Goal: Information Seeking & Learning: Learn about a topic

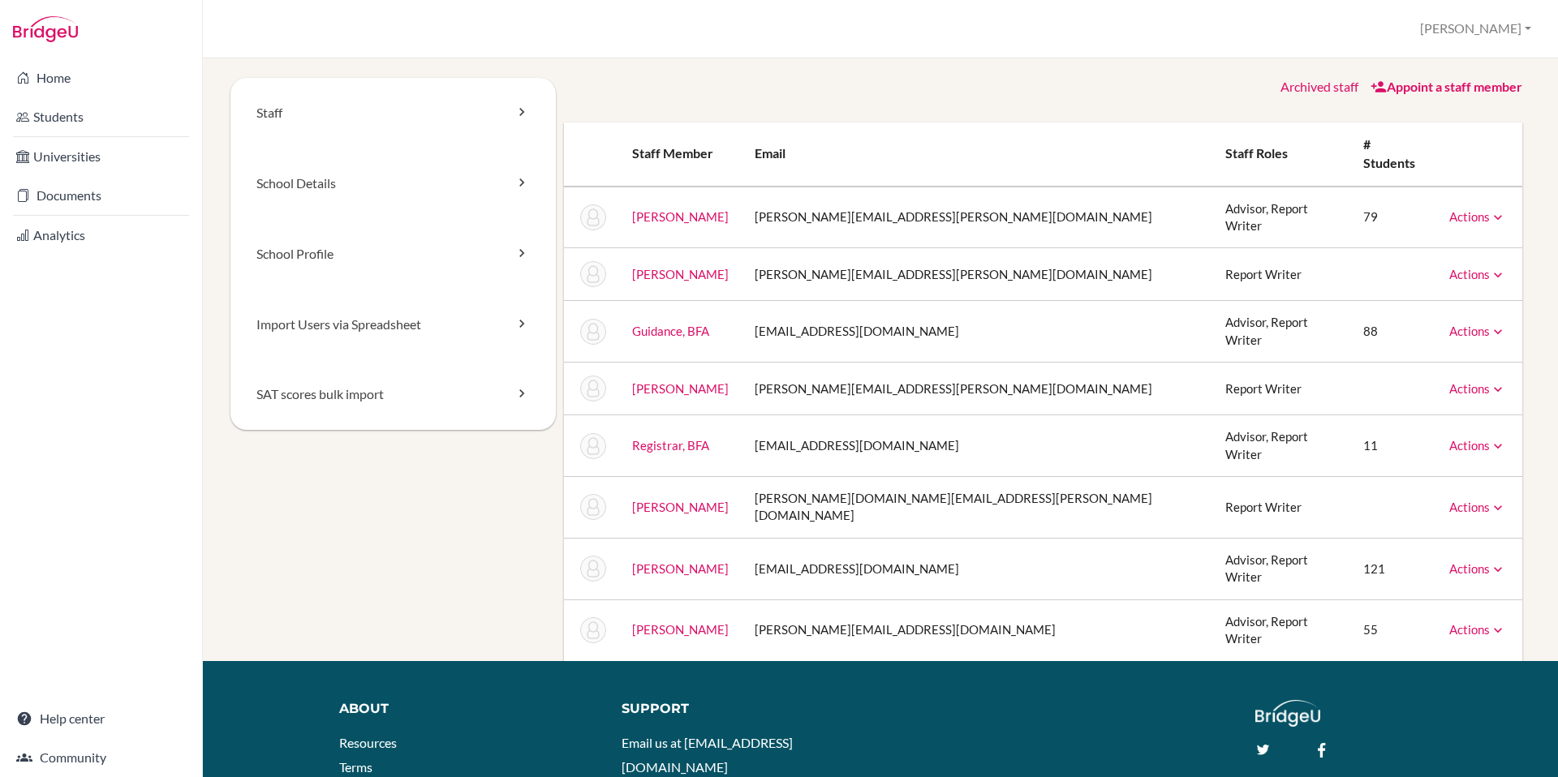
click at [1311, 85] on link "Archived staff" at bounding box center [1320, 86] width 78 height 15
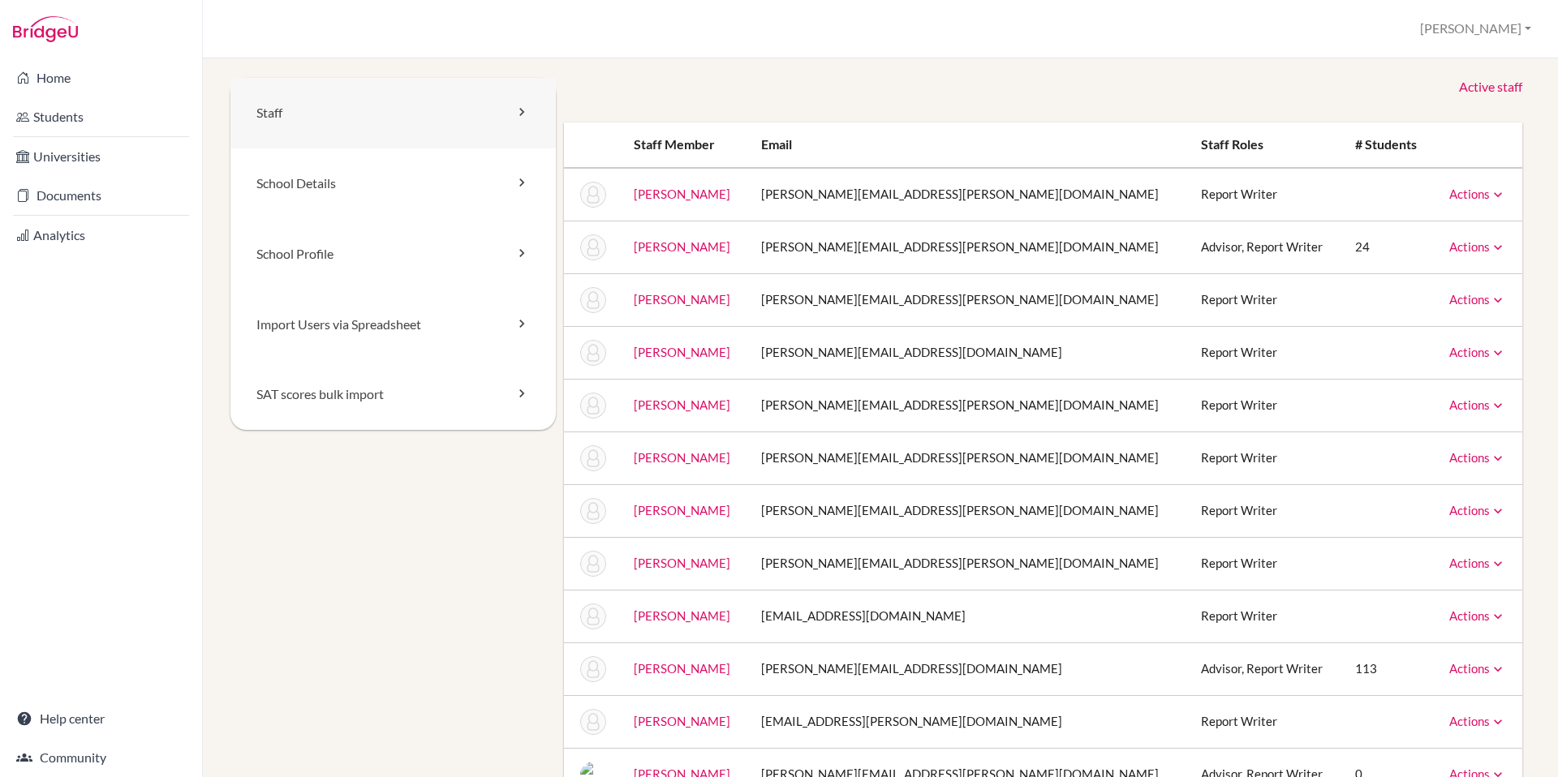
click at [480, 113] on link "Staff" at bounding box center [392, 113] width 325 height 71
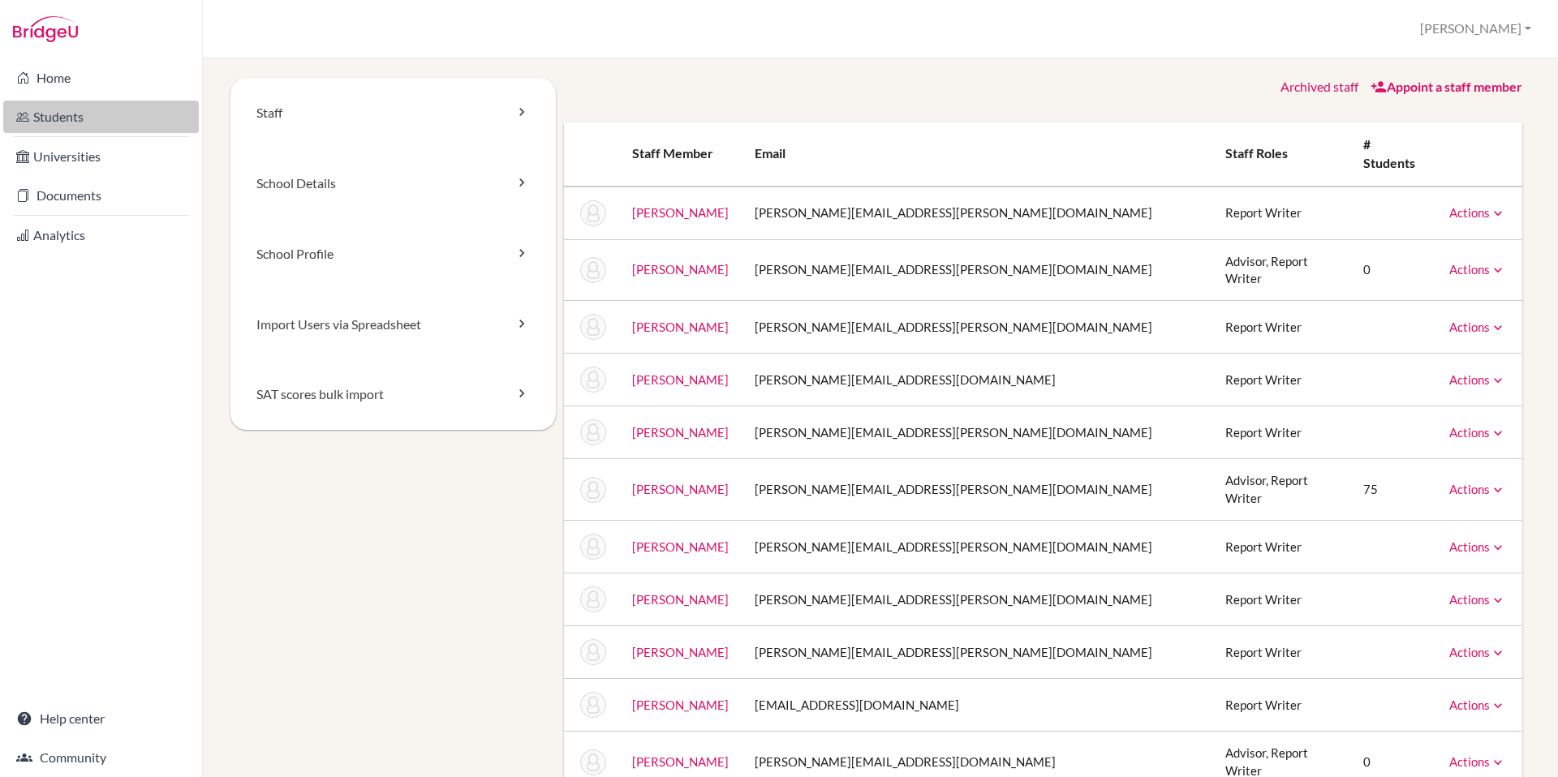
click at [78, 118] on link "Students" at bounding box center [101, 117] width 196 height 32
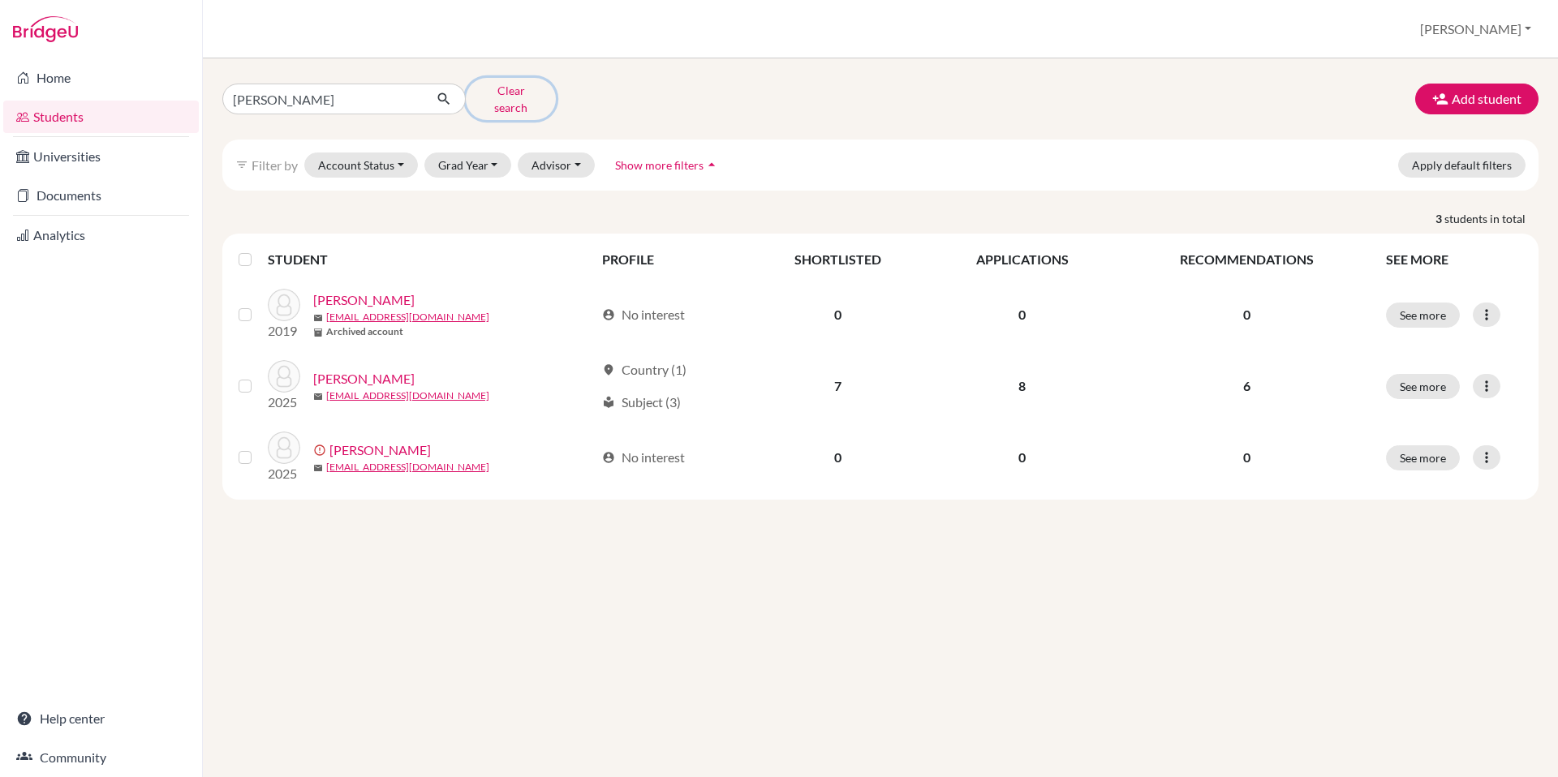
click at [505, 95] on button "Clear search" at bounding box center [511, 99] width 90 height 42
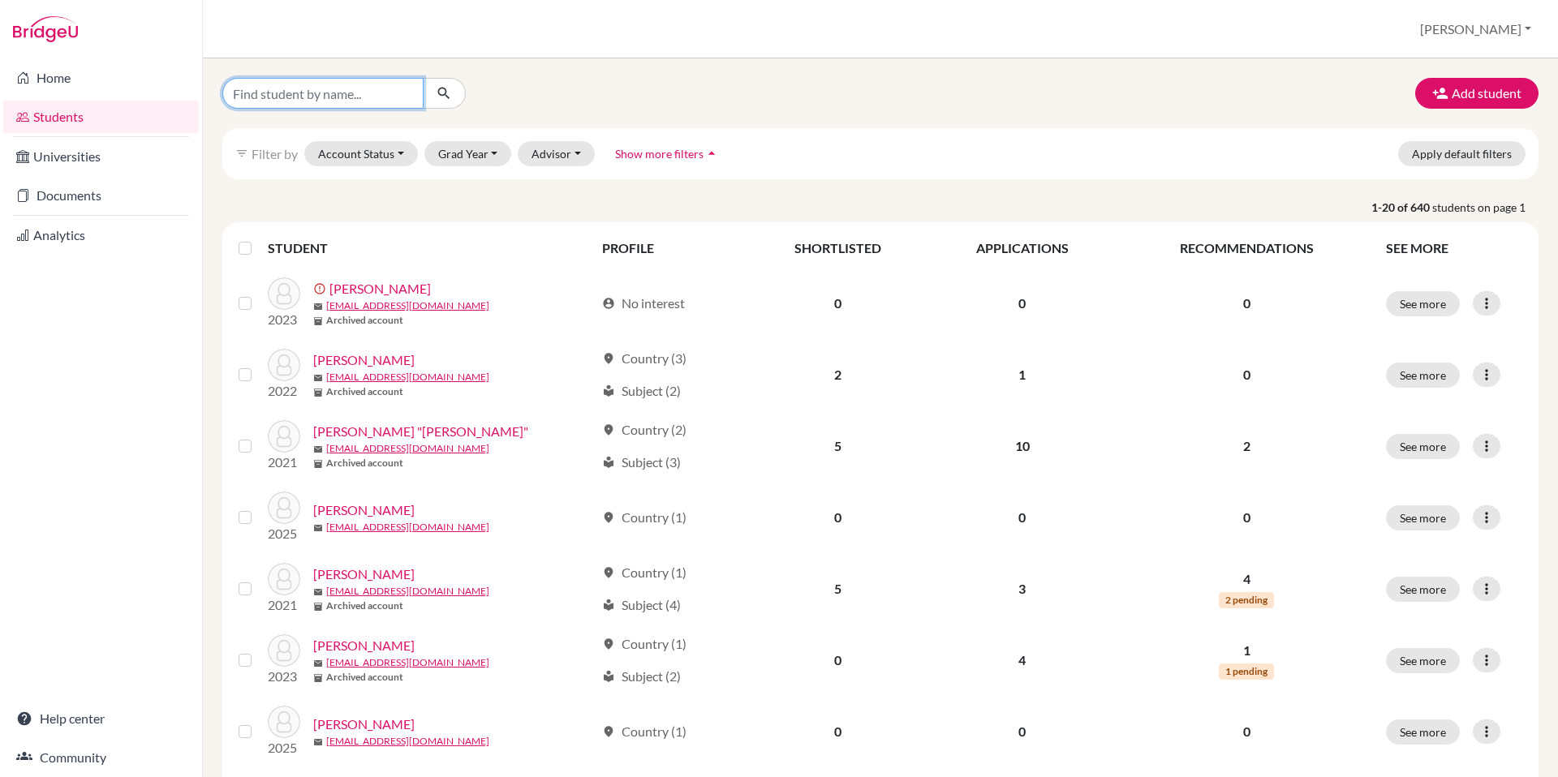
click at [318, 96] on input "Find student by name..." at bounding box center [322, 93] width 201 height 31
type input "lawrence"
click button "submit" at bounding box center [444, 93] width 43 height 31
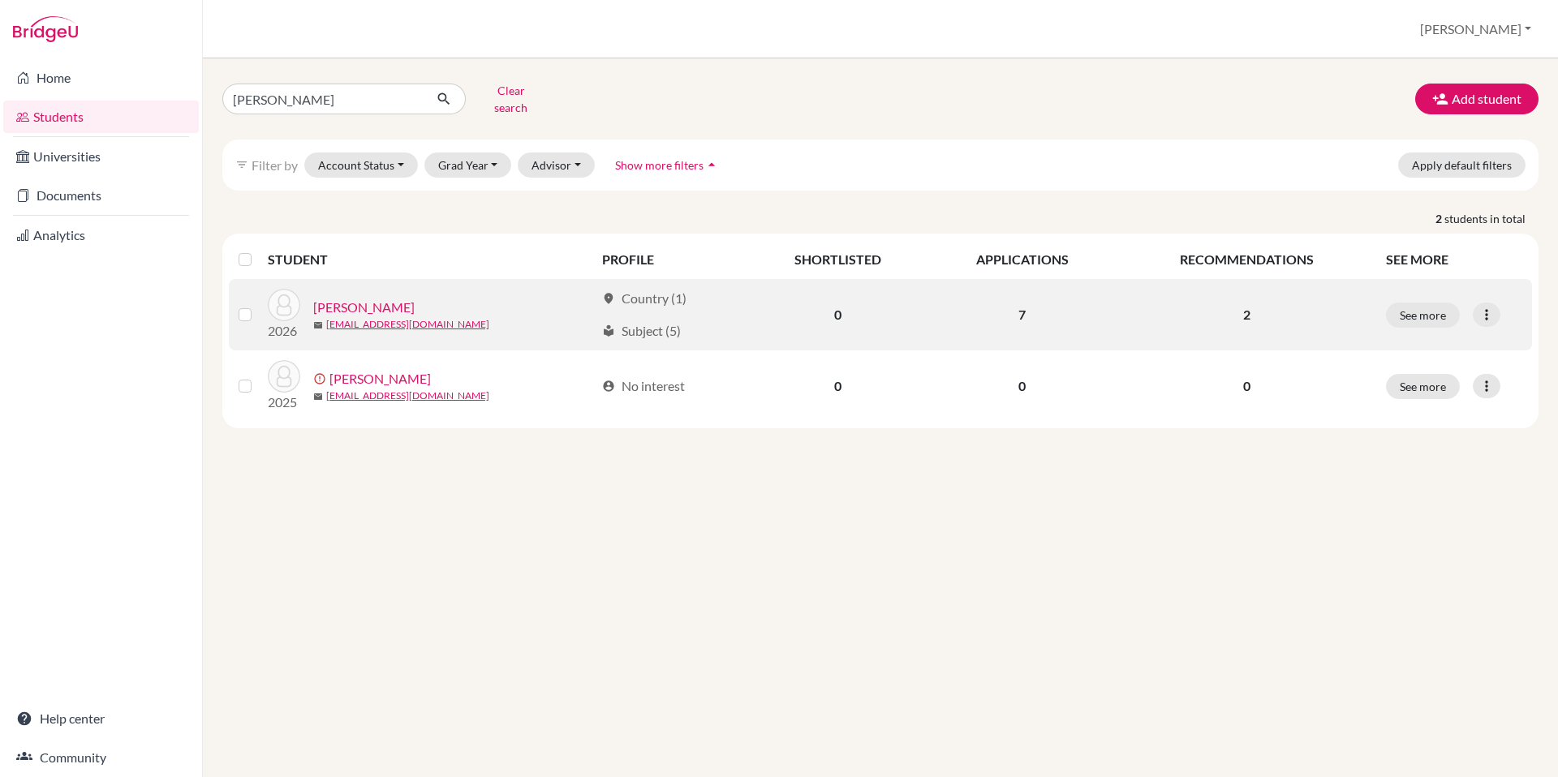
click at [341, 298] on link "[PERSON_NAME]" at bounding box center [363, 307] width 101 height 19
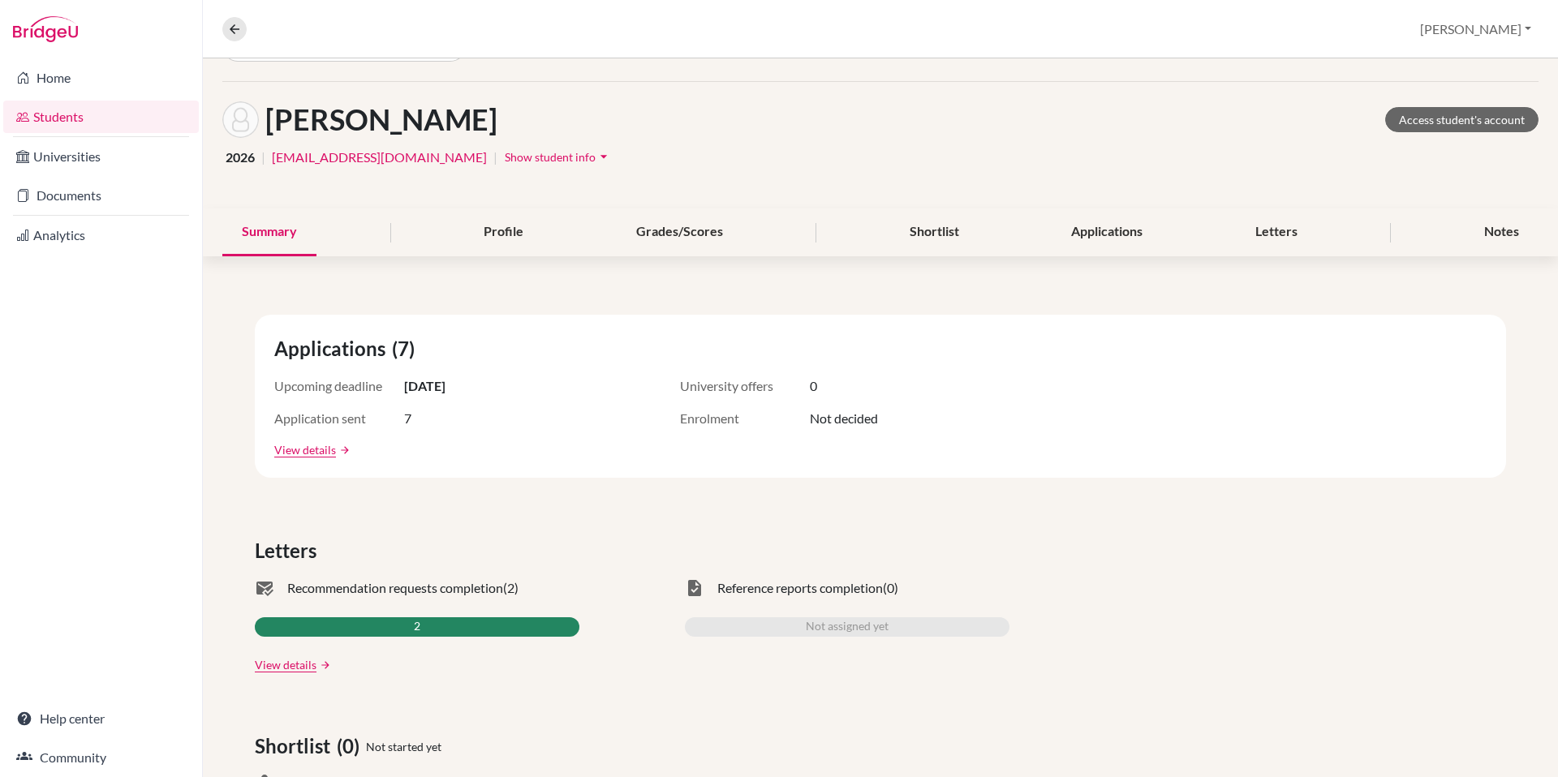
scroll to position [53, 0]
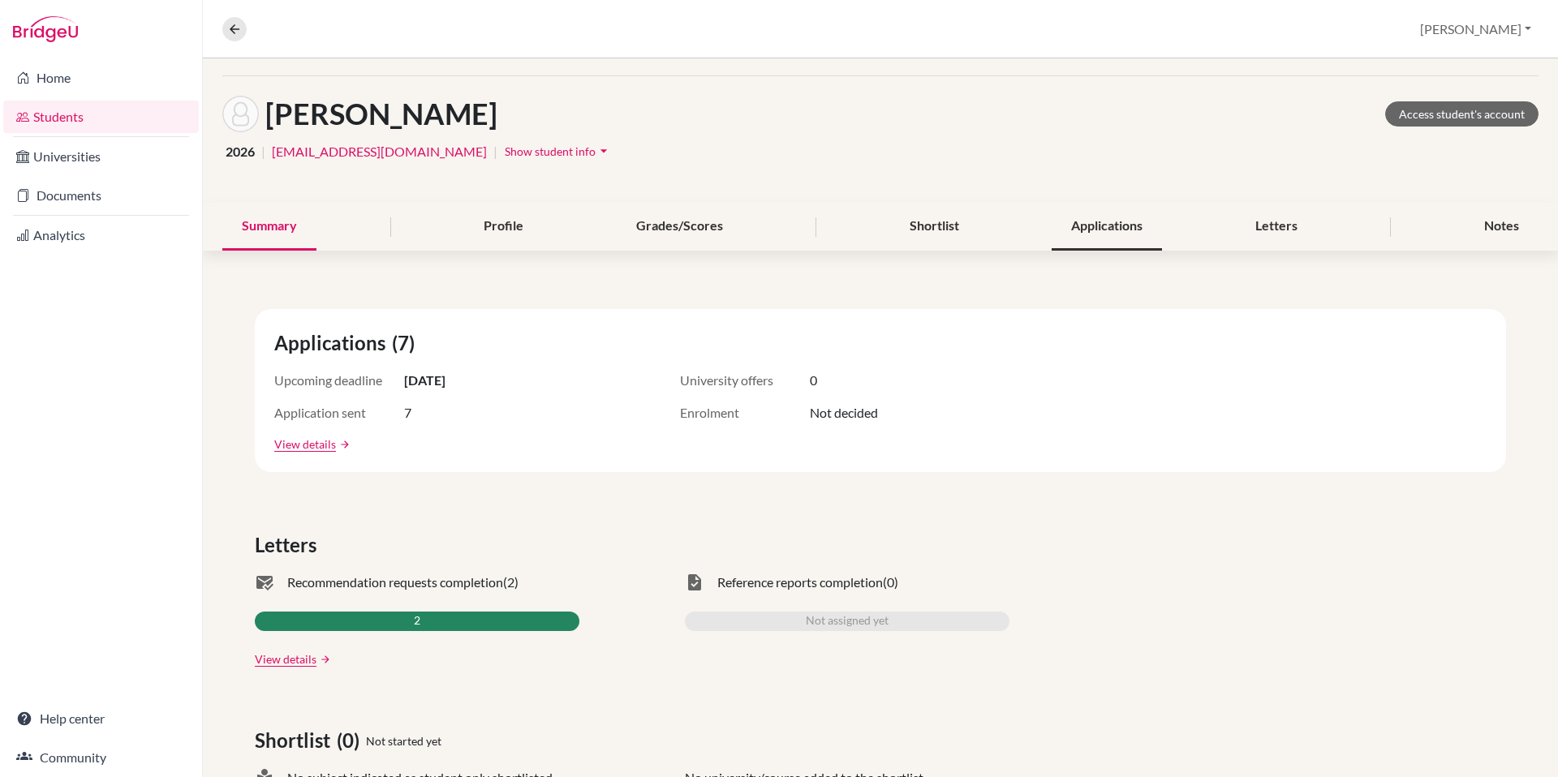
click at [1118, 236] on div "Applications" at bounding box center [1107, 227] width 110 height 48
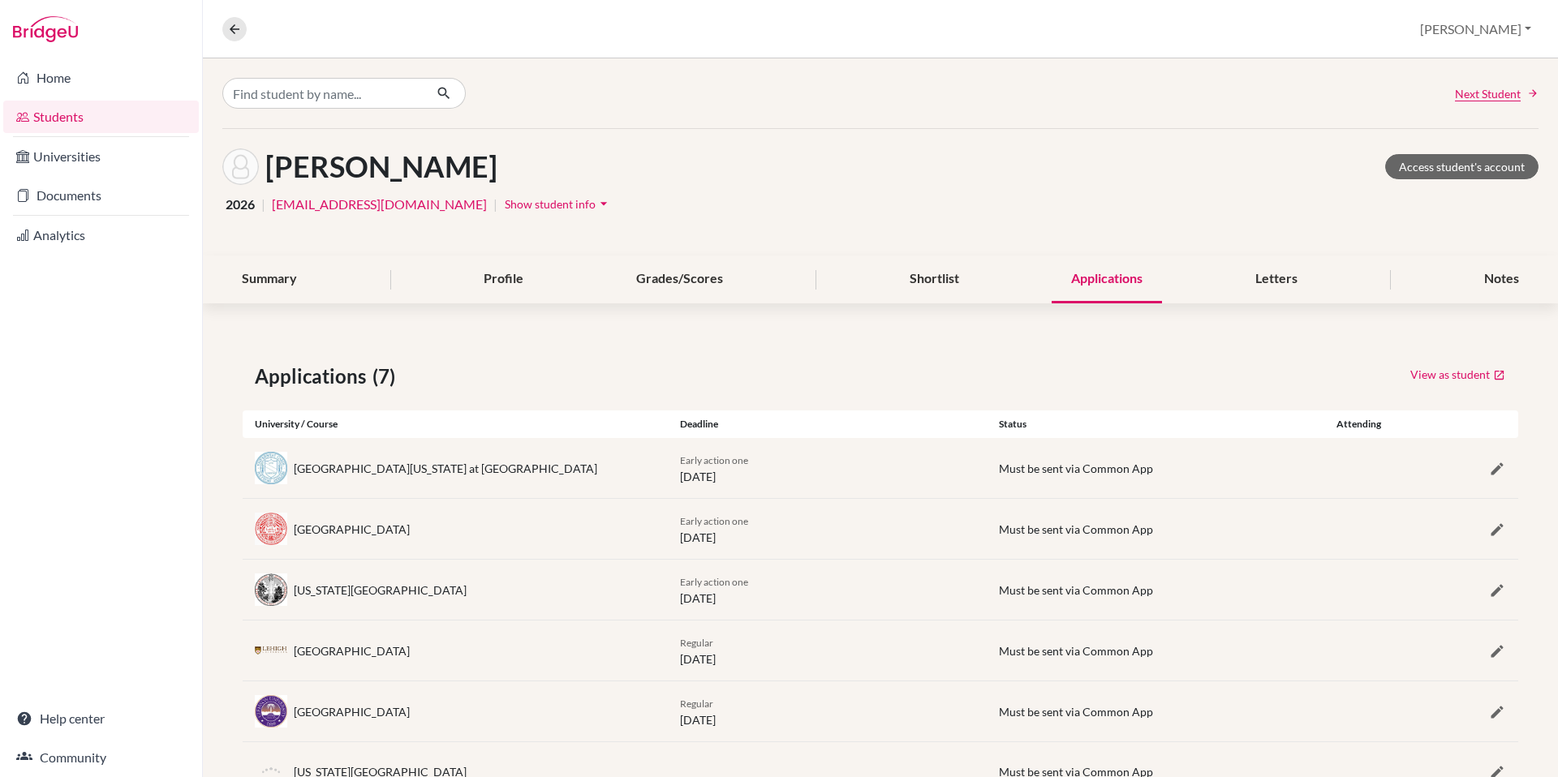
scroll to position [123, 0]
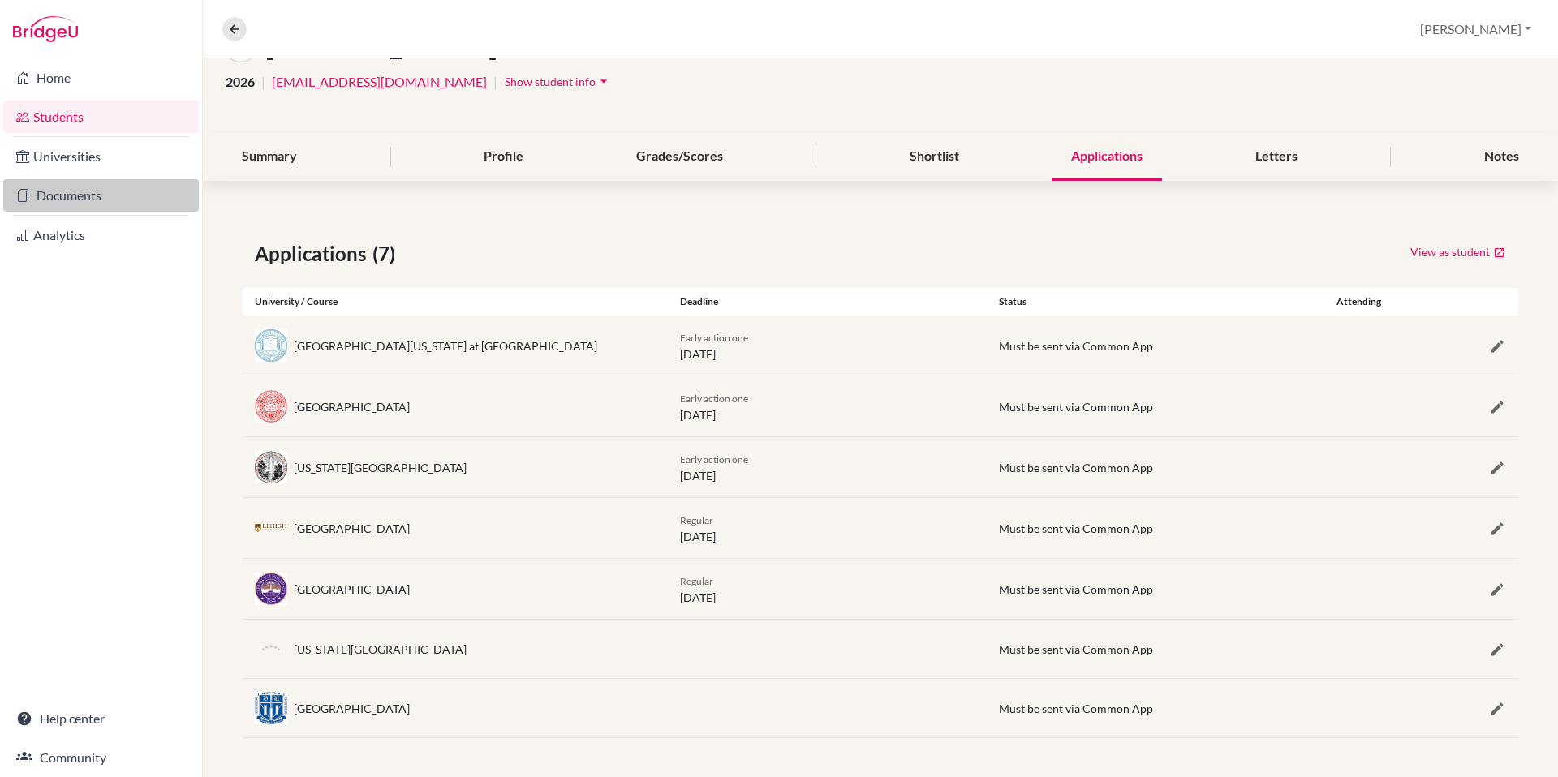
click at [88, 198] on link "Documents" at bounding box center [101, 195] width 196 height 32
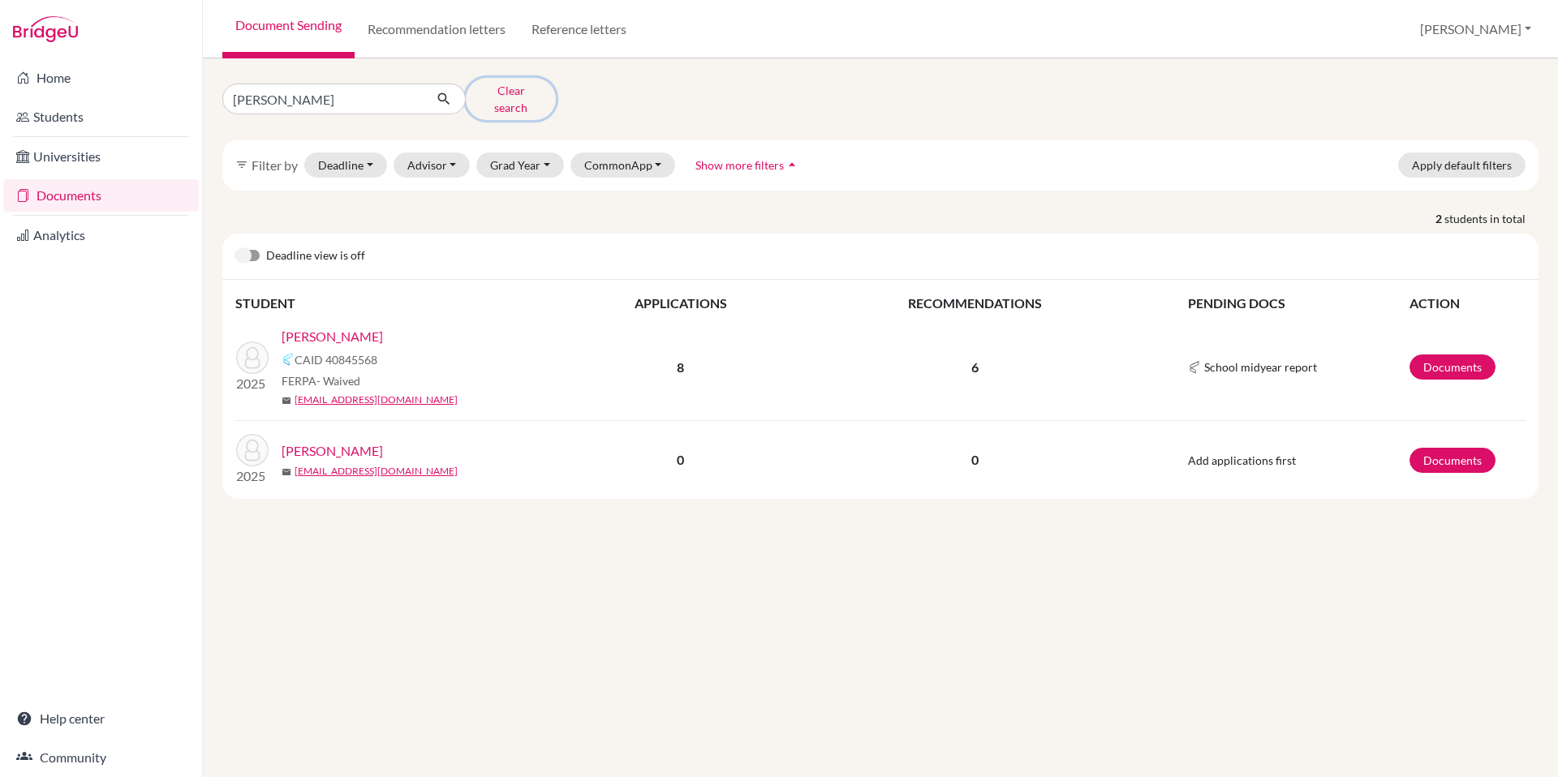
click at [516, 91] on button "Clear search" at bounding box center [511, 99] width 90 height 42
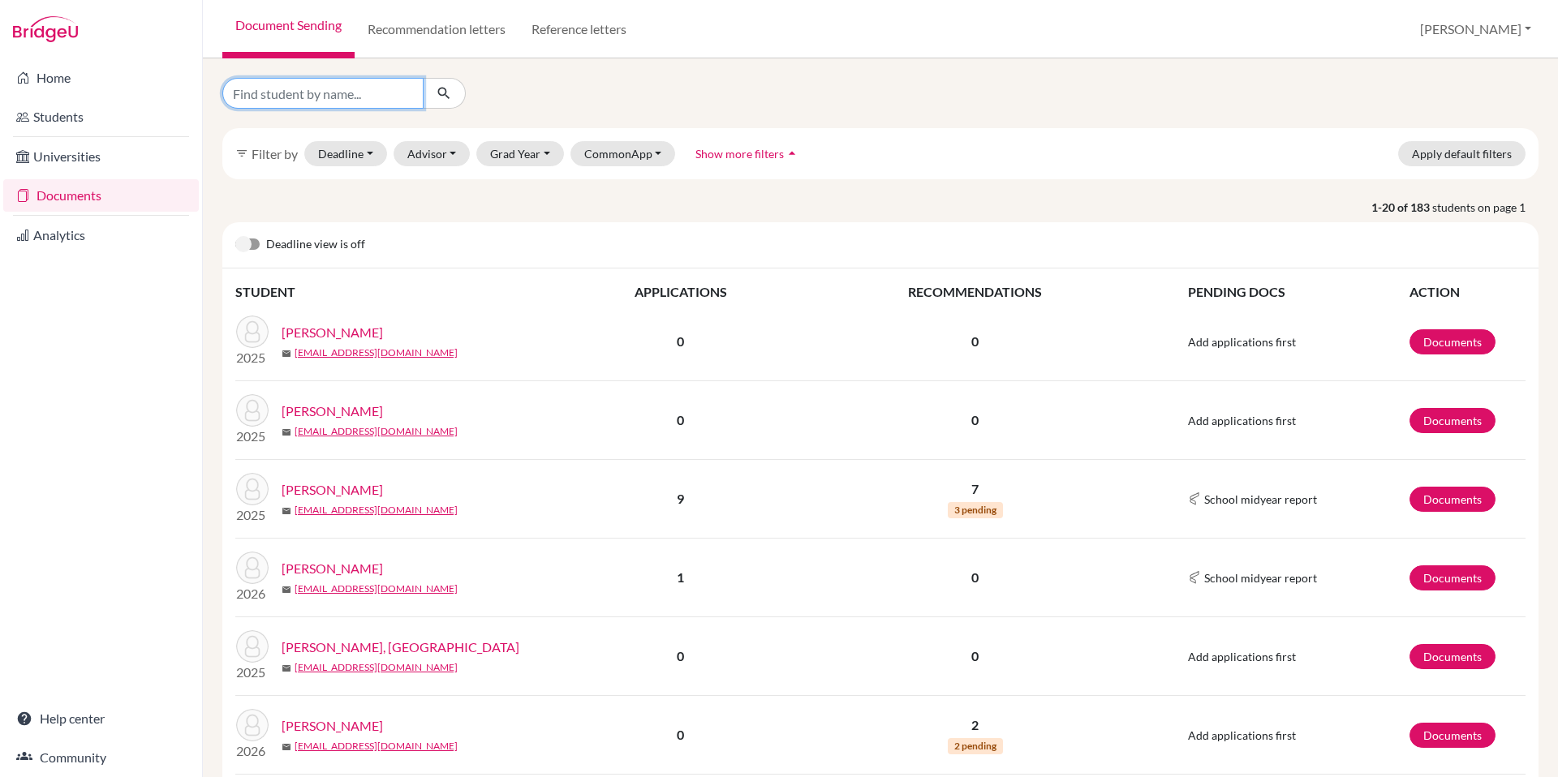
click at [315, 98] on input "Find student by name..." at bounding box center [322, 93] width 201 height 31
type input "lawrence"
click button "submit" at bounding box center [444, 93] width 43 height 31
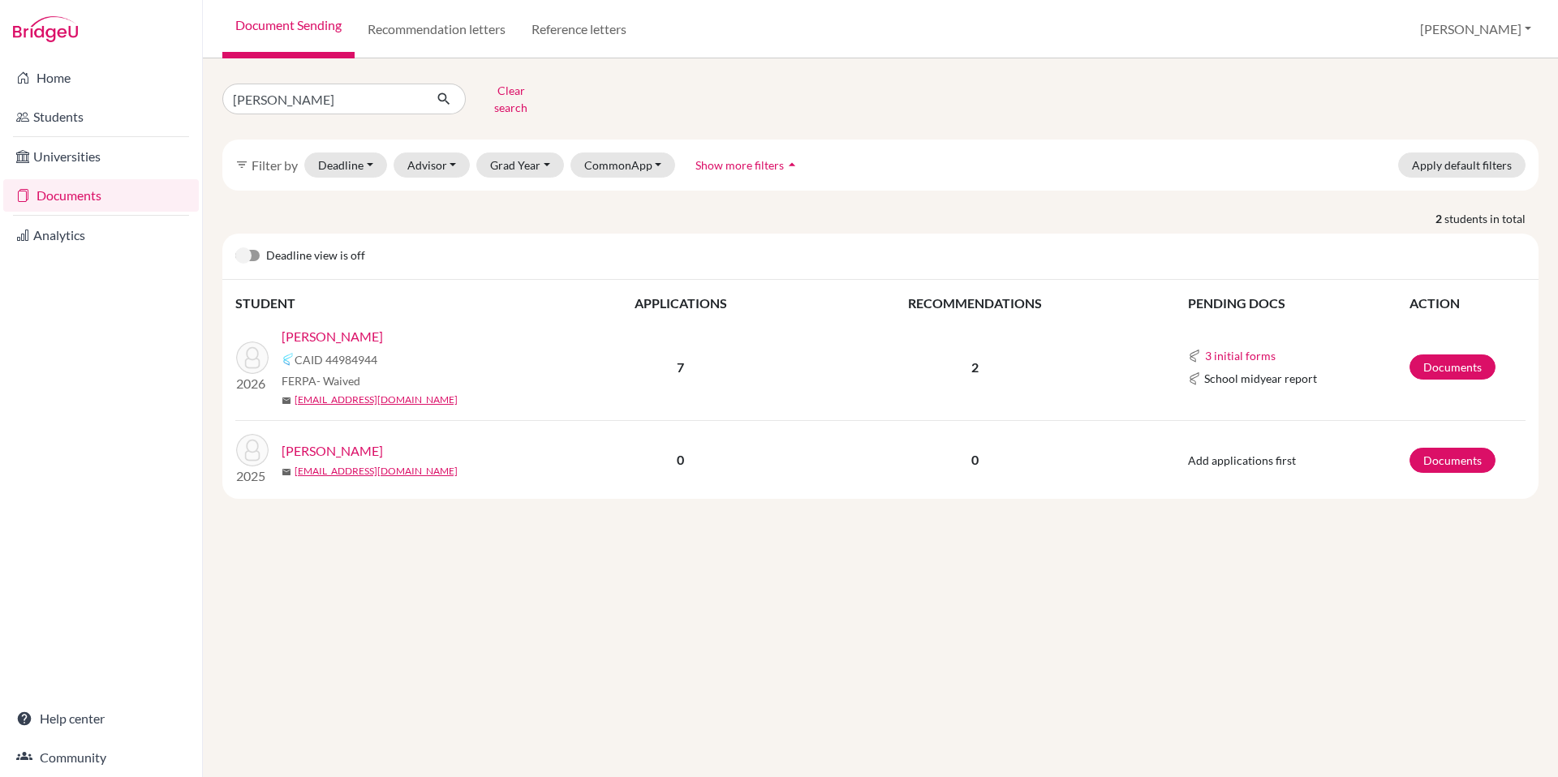
click at [347, 327] on link "[PERSON_NAME]" at bounding box center [332, 336] width 101 height 19
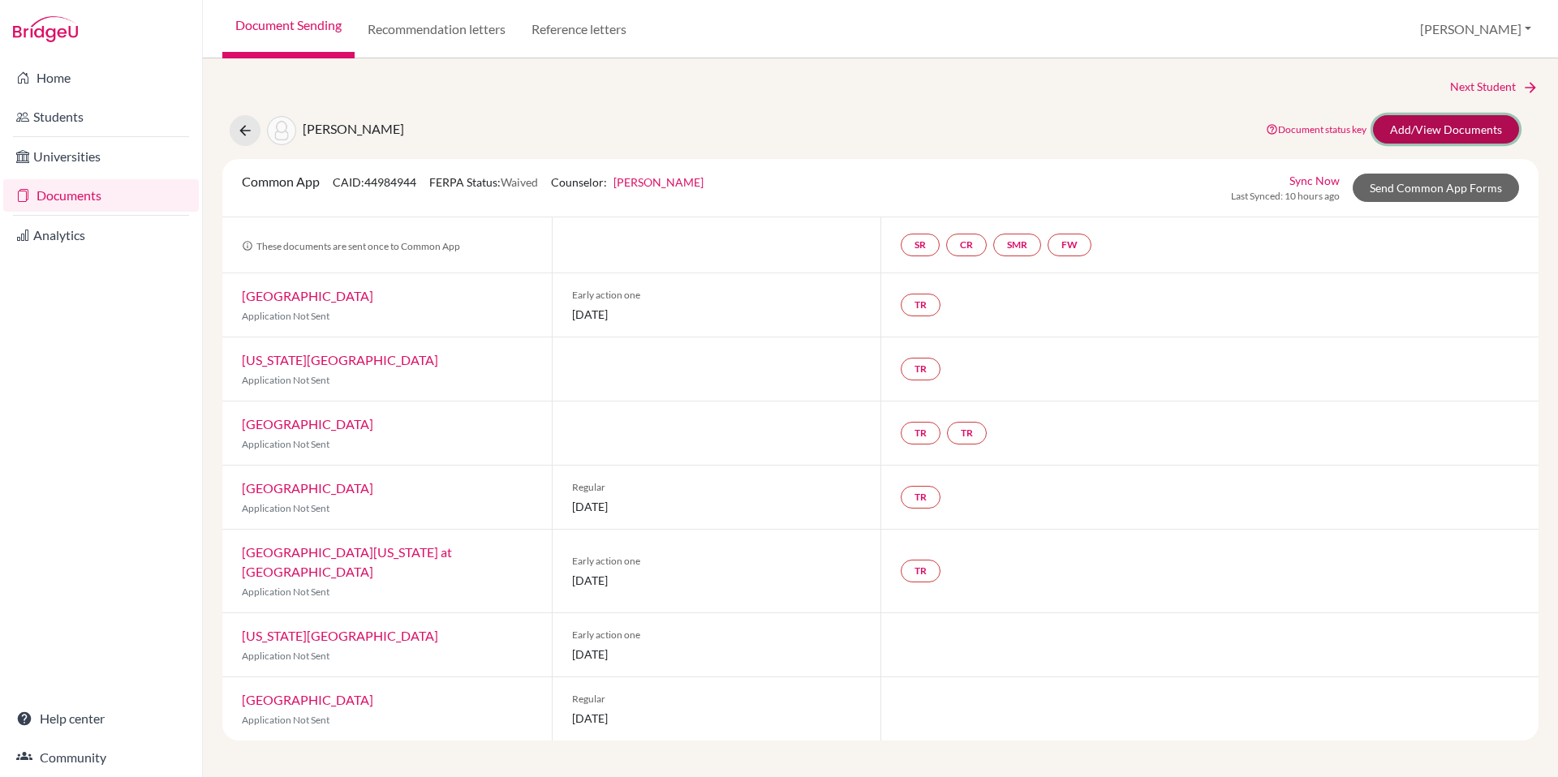
click at [1456, 125] on link "Add/View Documents" at bounding box center [1446, 129] width 146 height 28
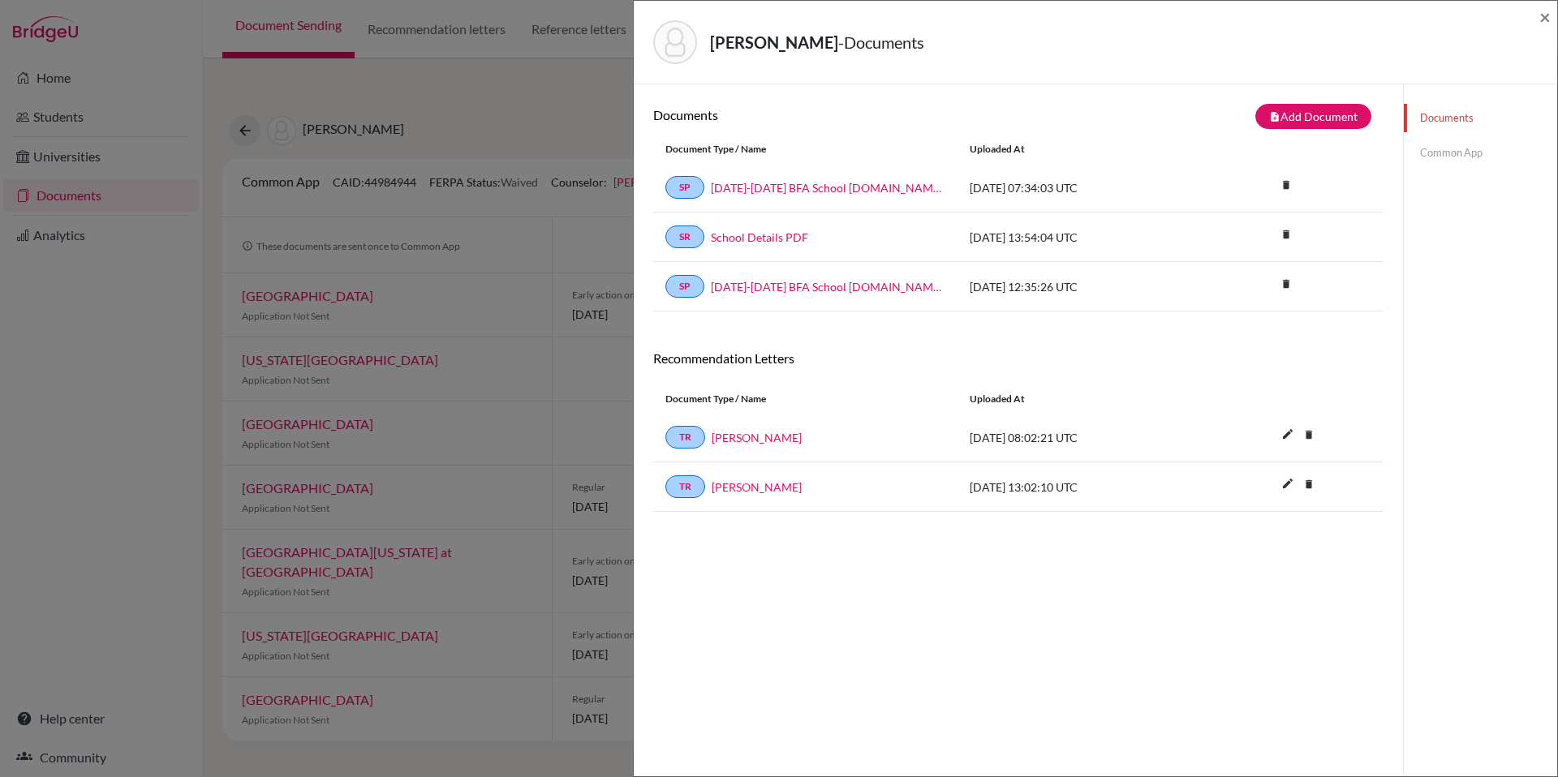
click at [1459, 159] on link "Common App" at bounding box center [1480, 153] width 153 height 28
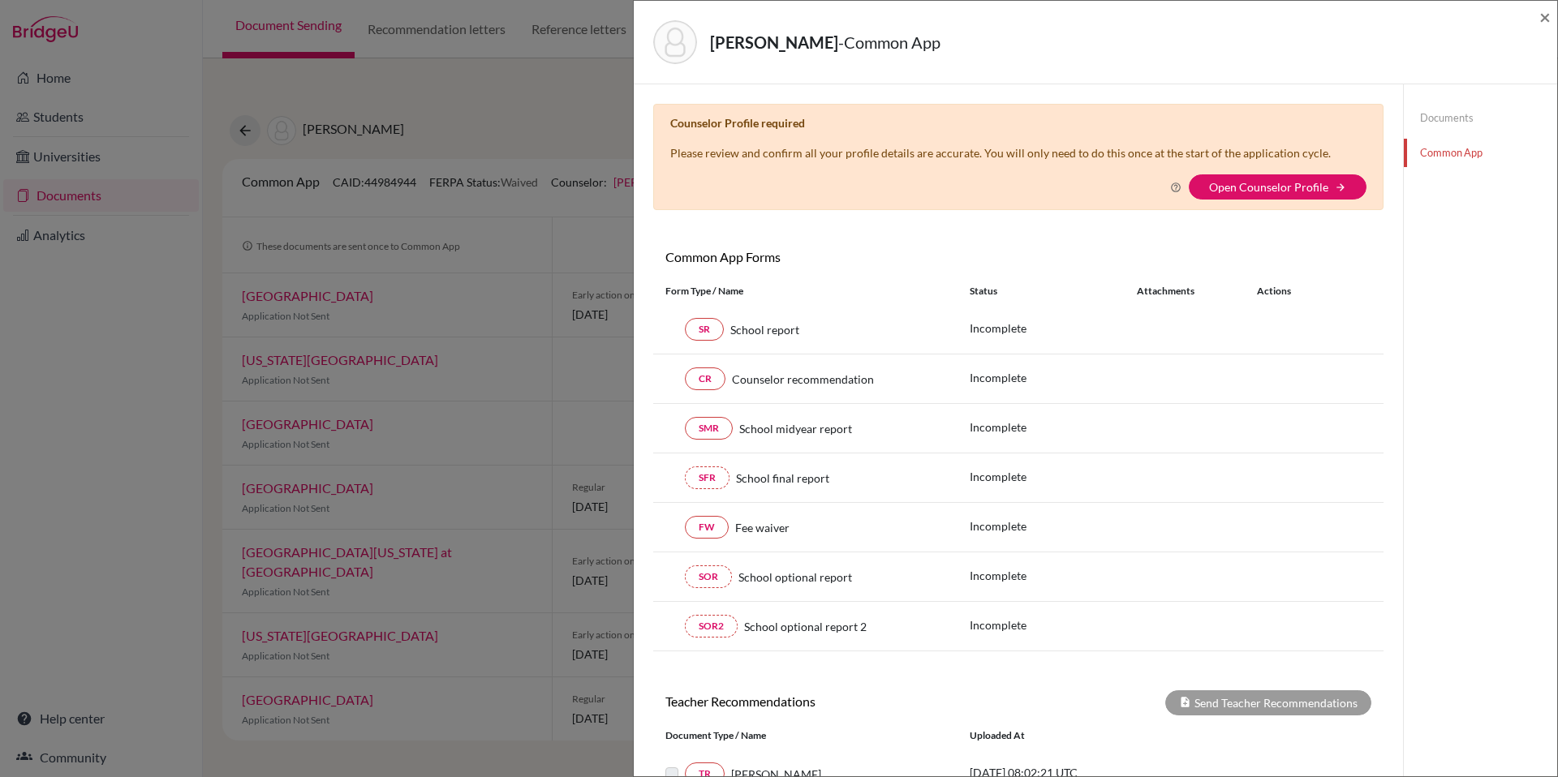
click at [1454, 116] on link "Documents" at bounding box center [1480, 118] width 153 height 28
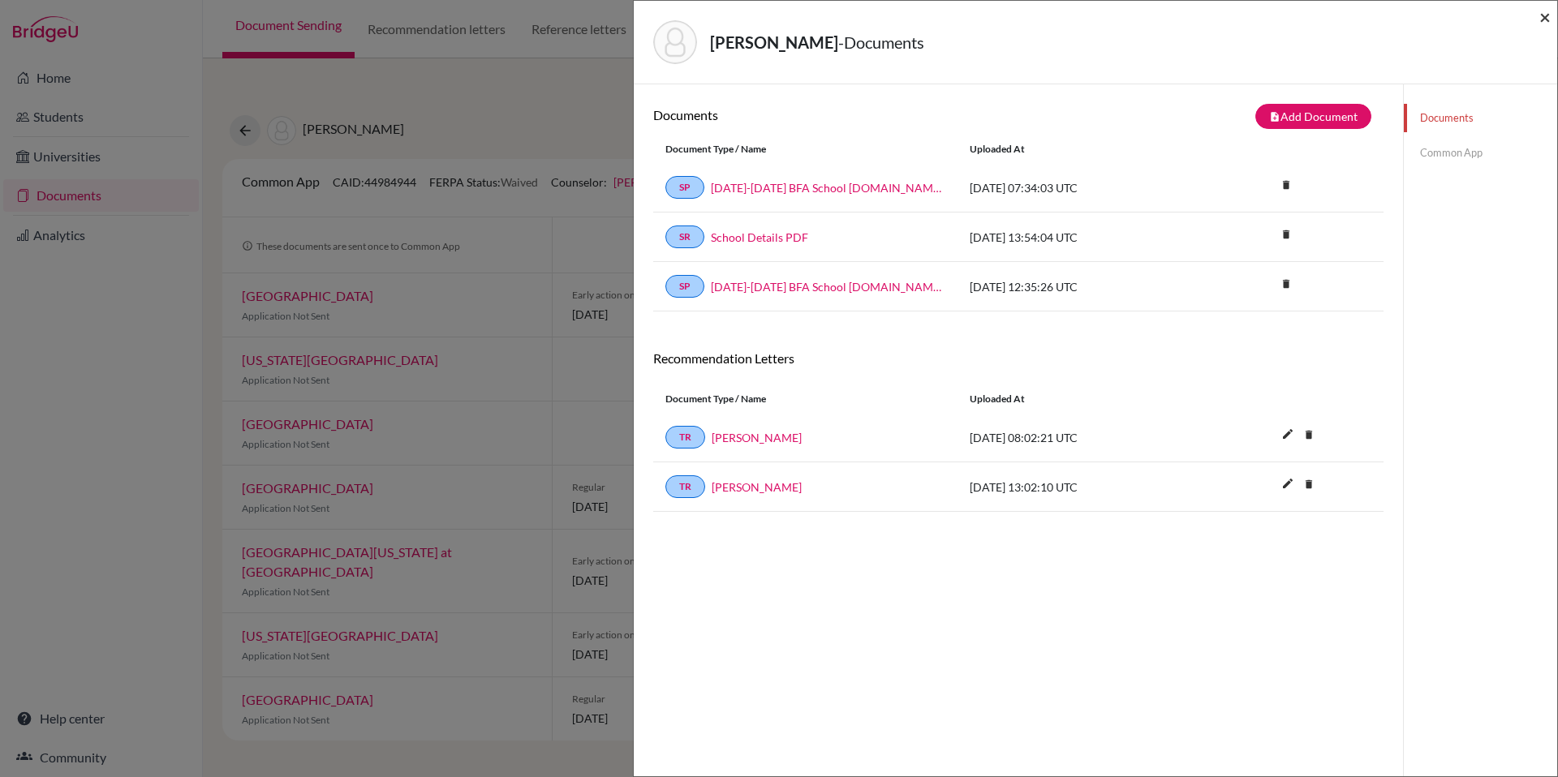
click at [1547, 19] on span "×" at bounding box center [1545, 17] width 11 height 24
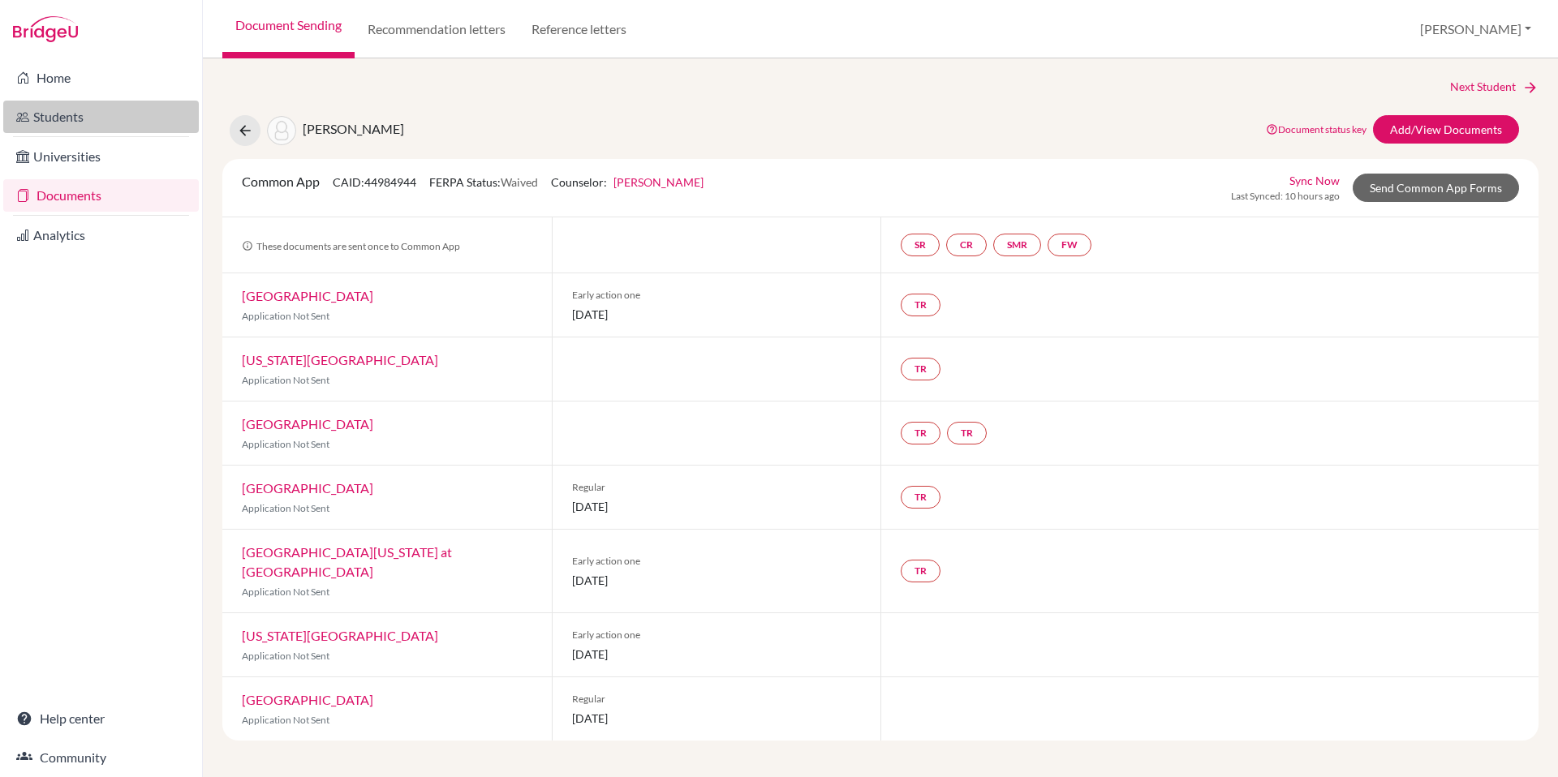
click at [53, 112] on link "Students" at bounding box center [101, 117] width 196 height 32
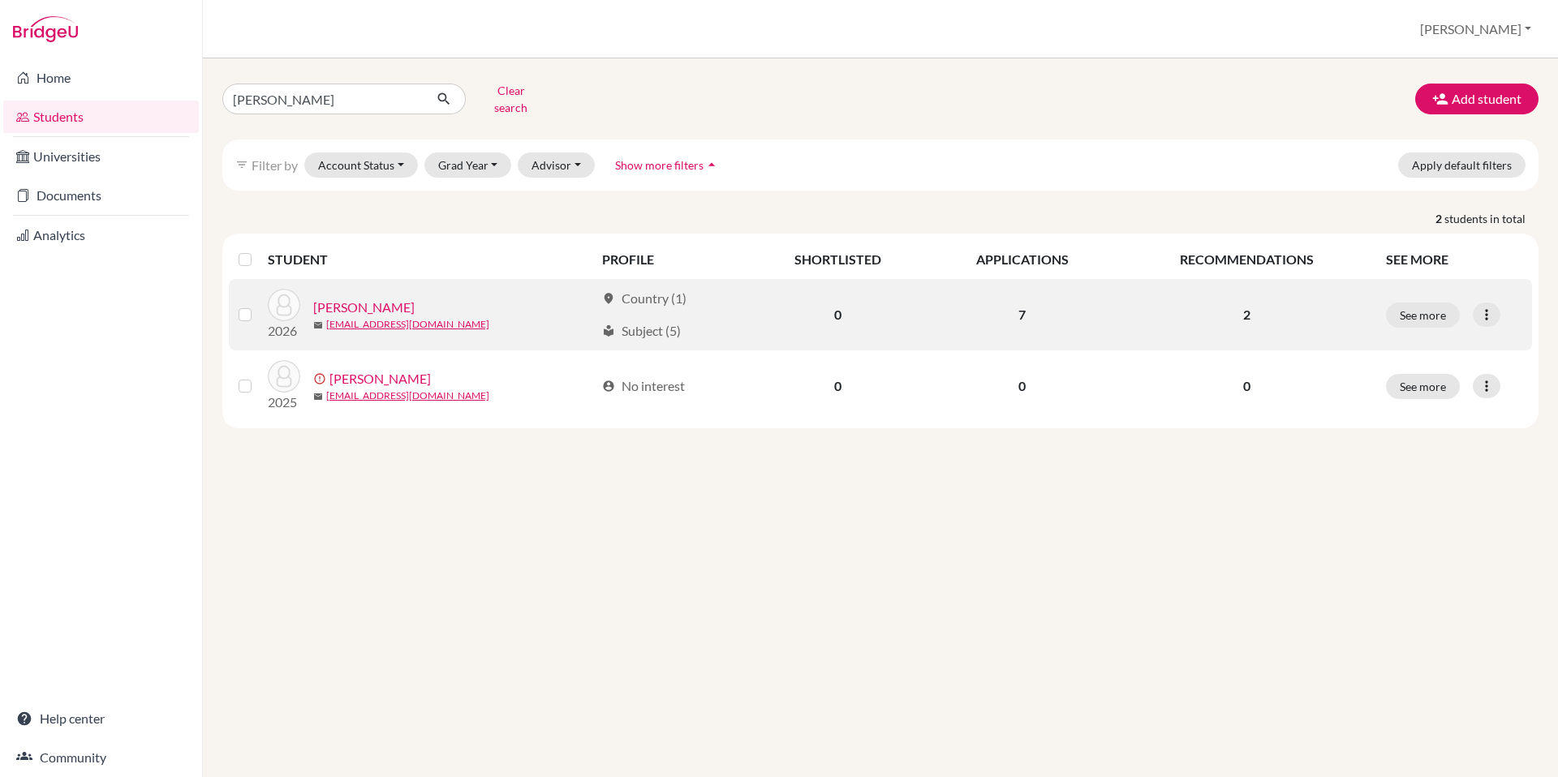
click at [392, 298] on link "[PERSON_NAME]" at bounding box center [363, 307] width 101 height 19
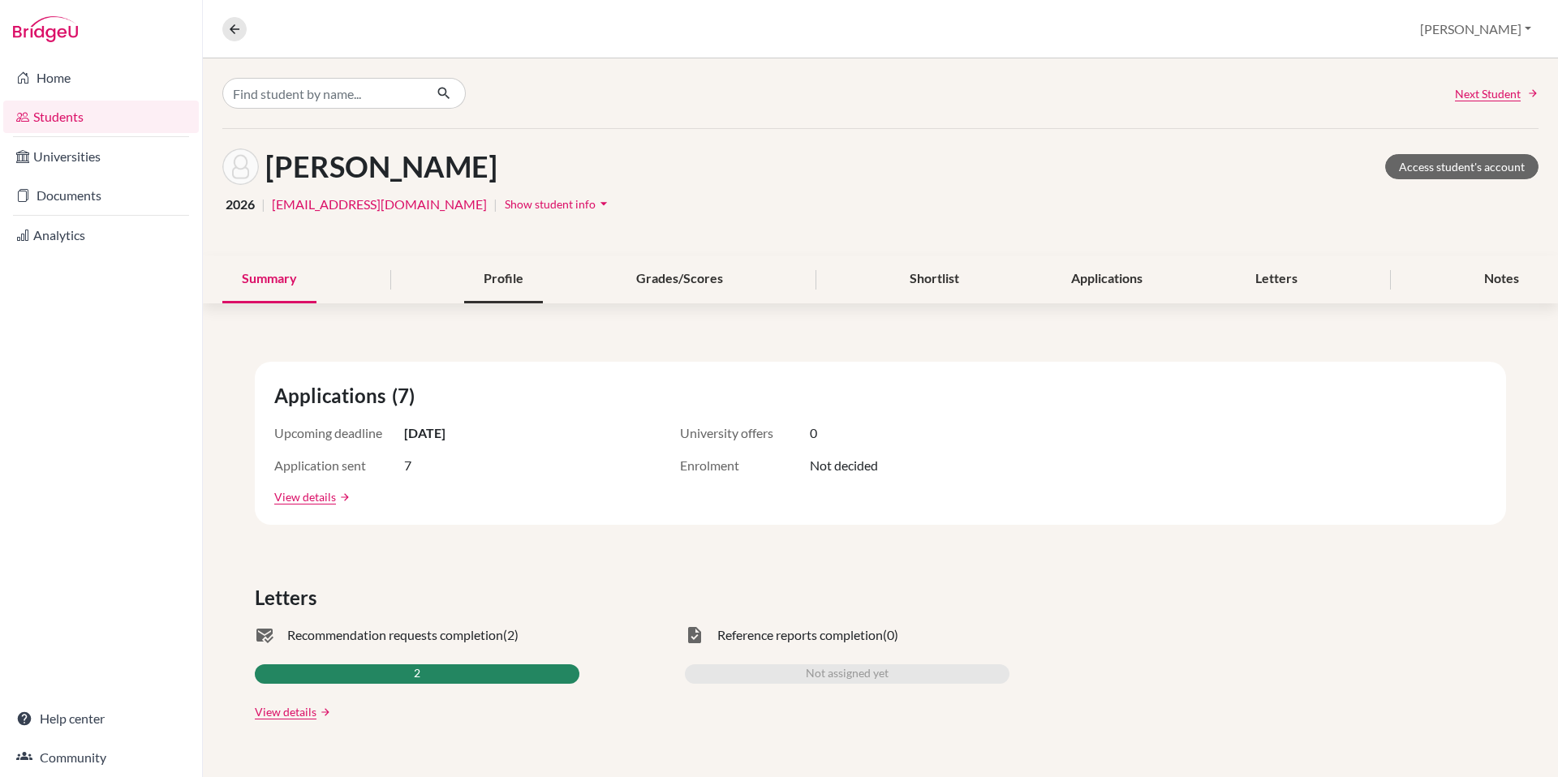
click at [485, 278] on div "Profile" at bounding box center [503, 280] width 79 height 48
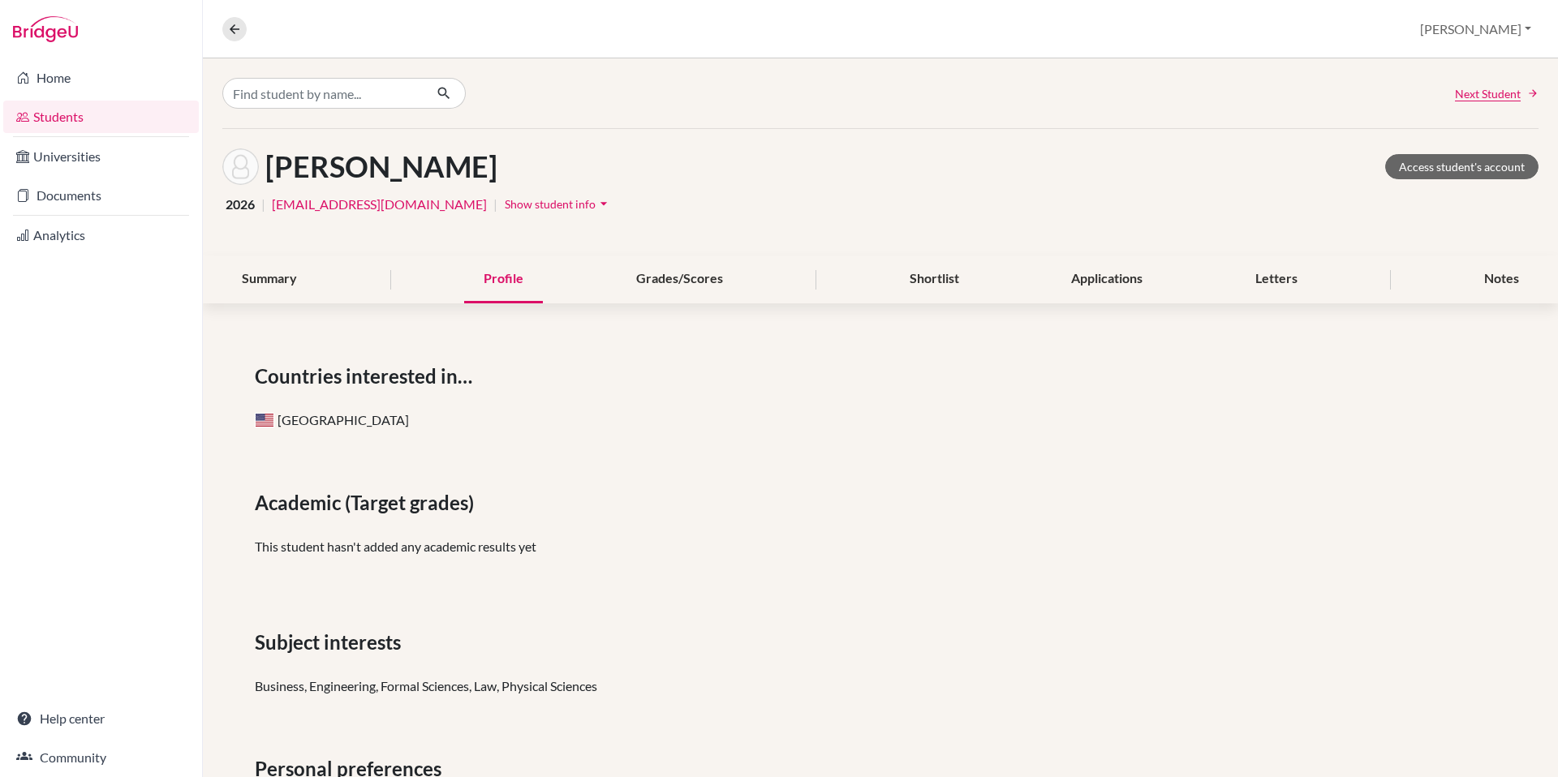
scroll to position [97, 0]
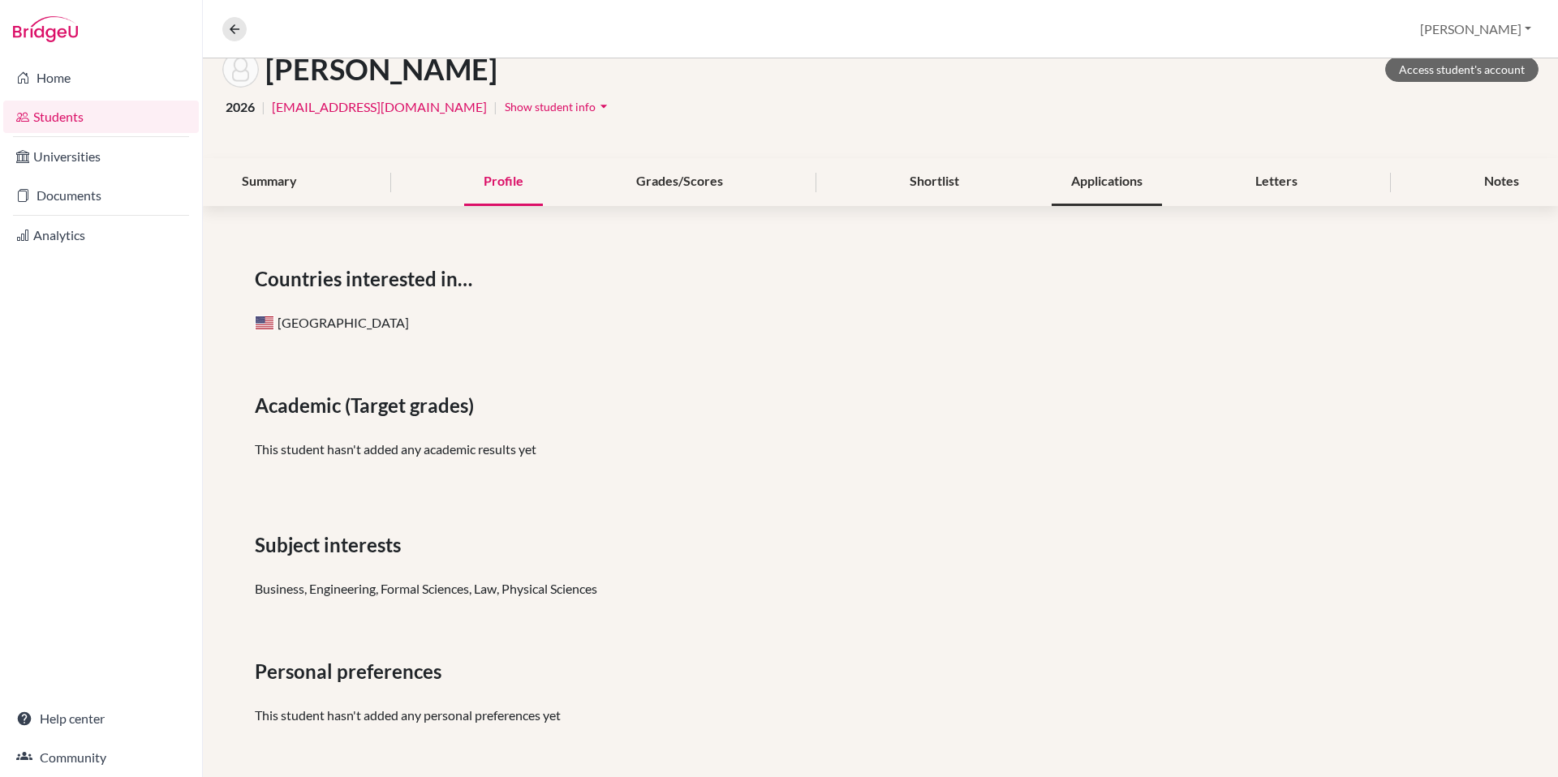
click at [1114, 176] on div "Applications" at bounding box center [1107, 182] width 110 height 48
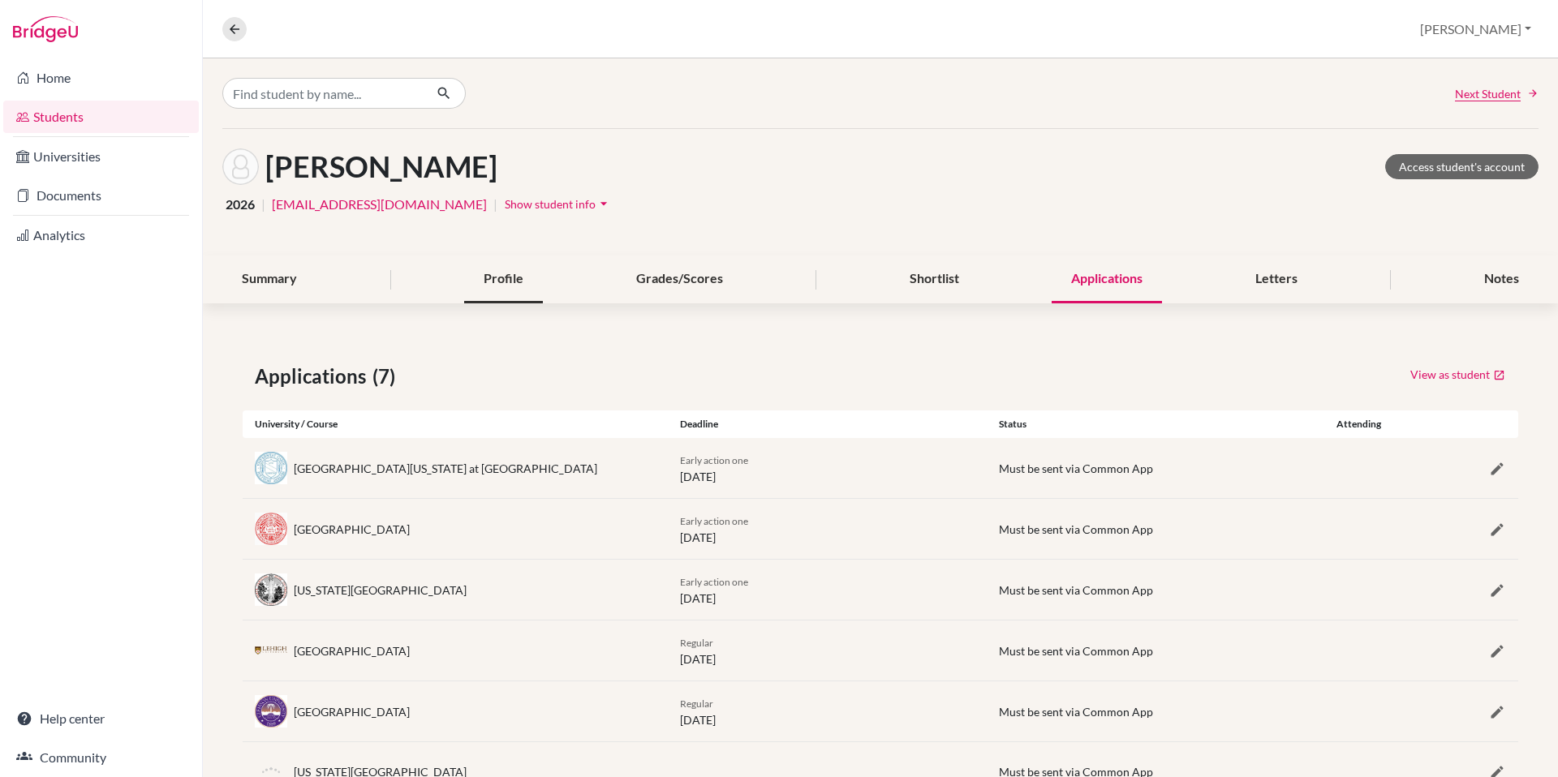
click at [510, 271] on div "Profile" at bounding box center [503, 280] width 79 height 48
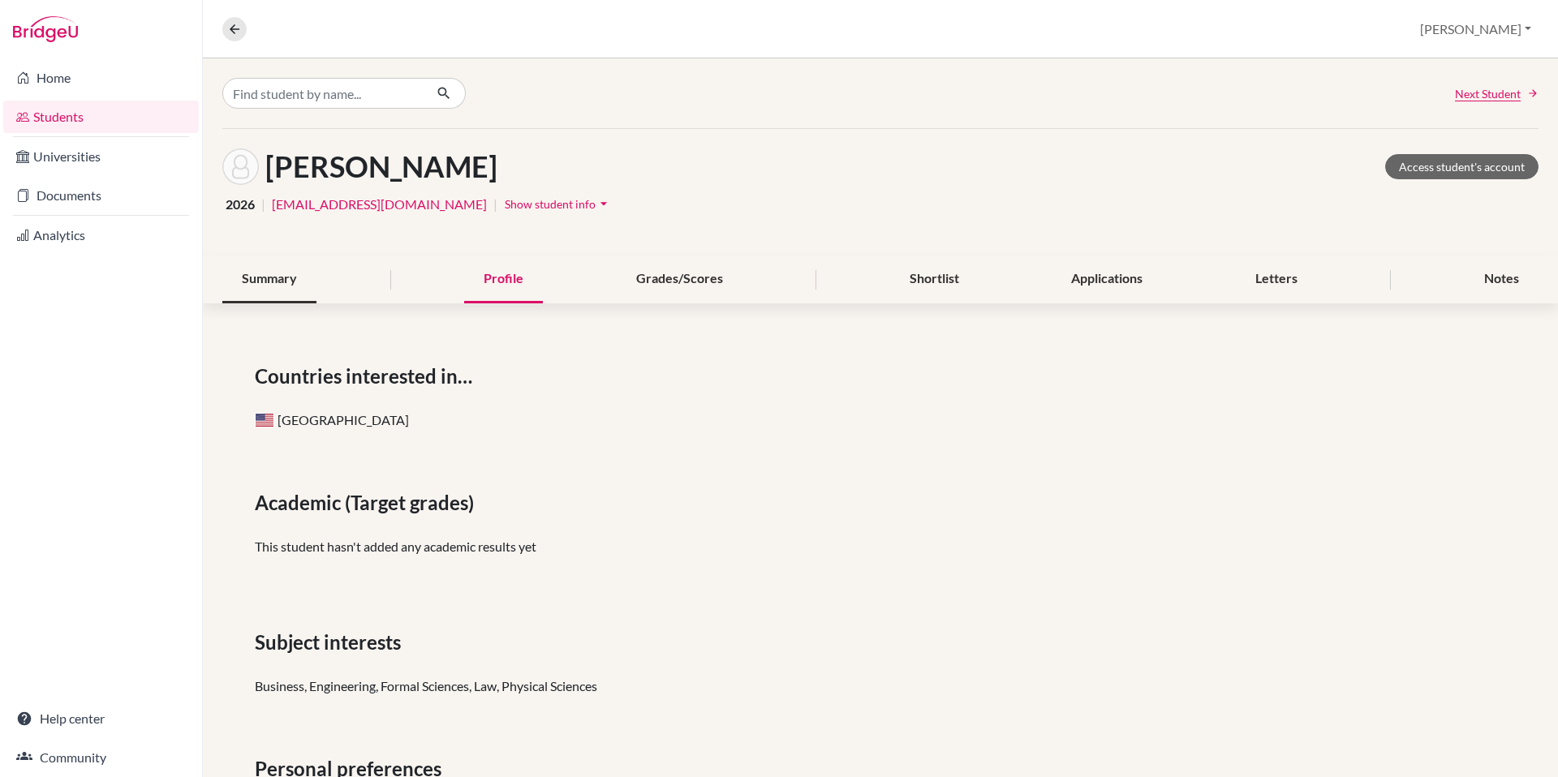
click at [282, 281] on div "Summary" at bounding box center [269, 280] width 94 height 48
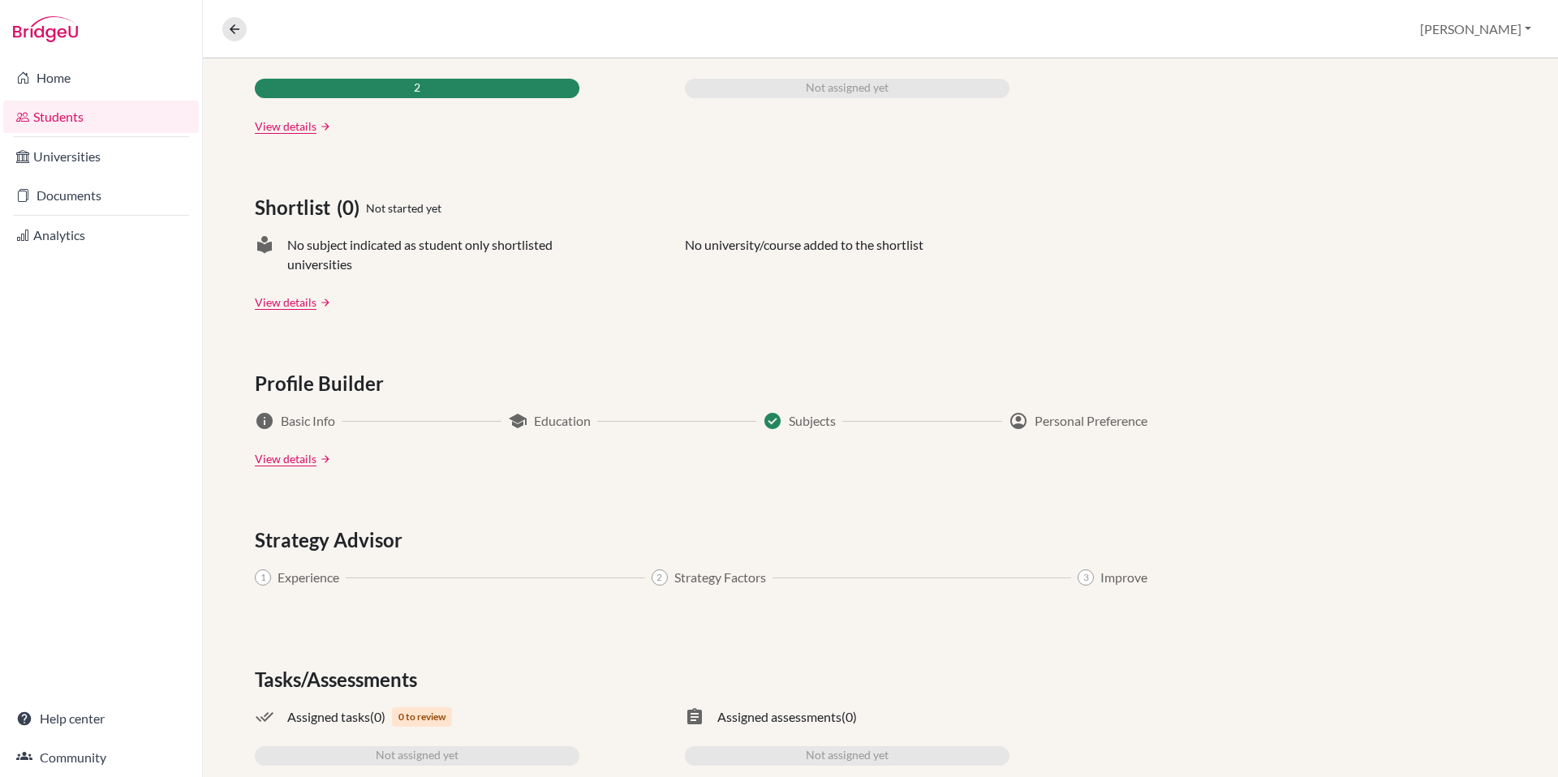
scroll to position [650, 0]
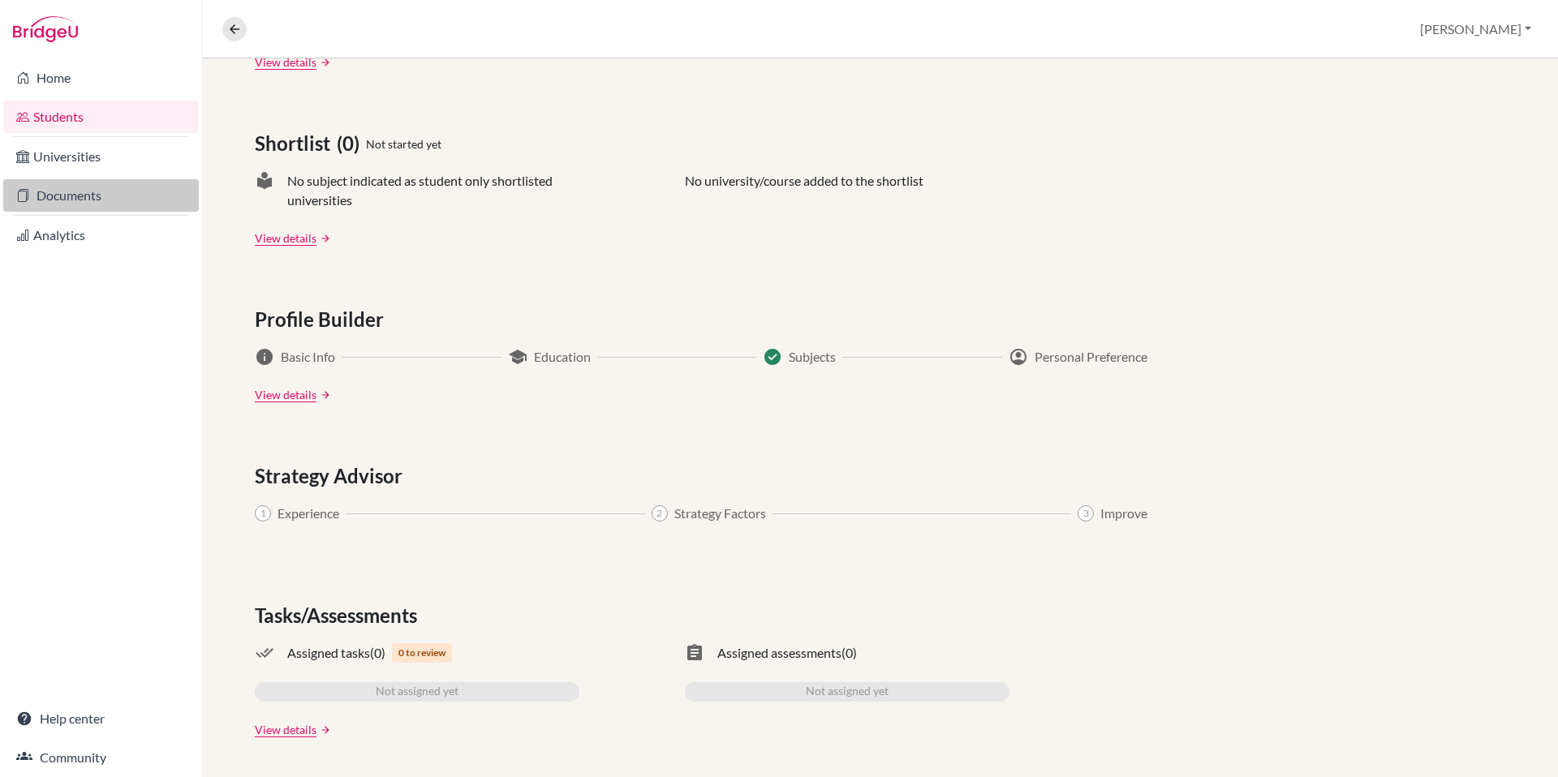
click at [52, 202] on link "Documents" at bounding box center [101, 195] width 196 height 32
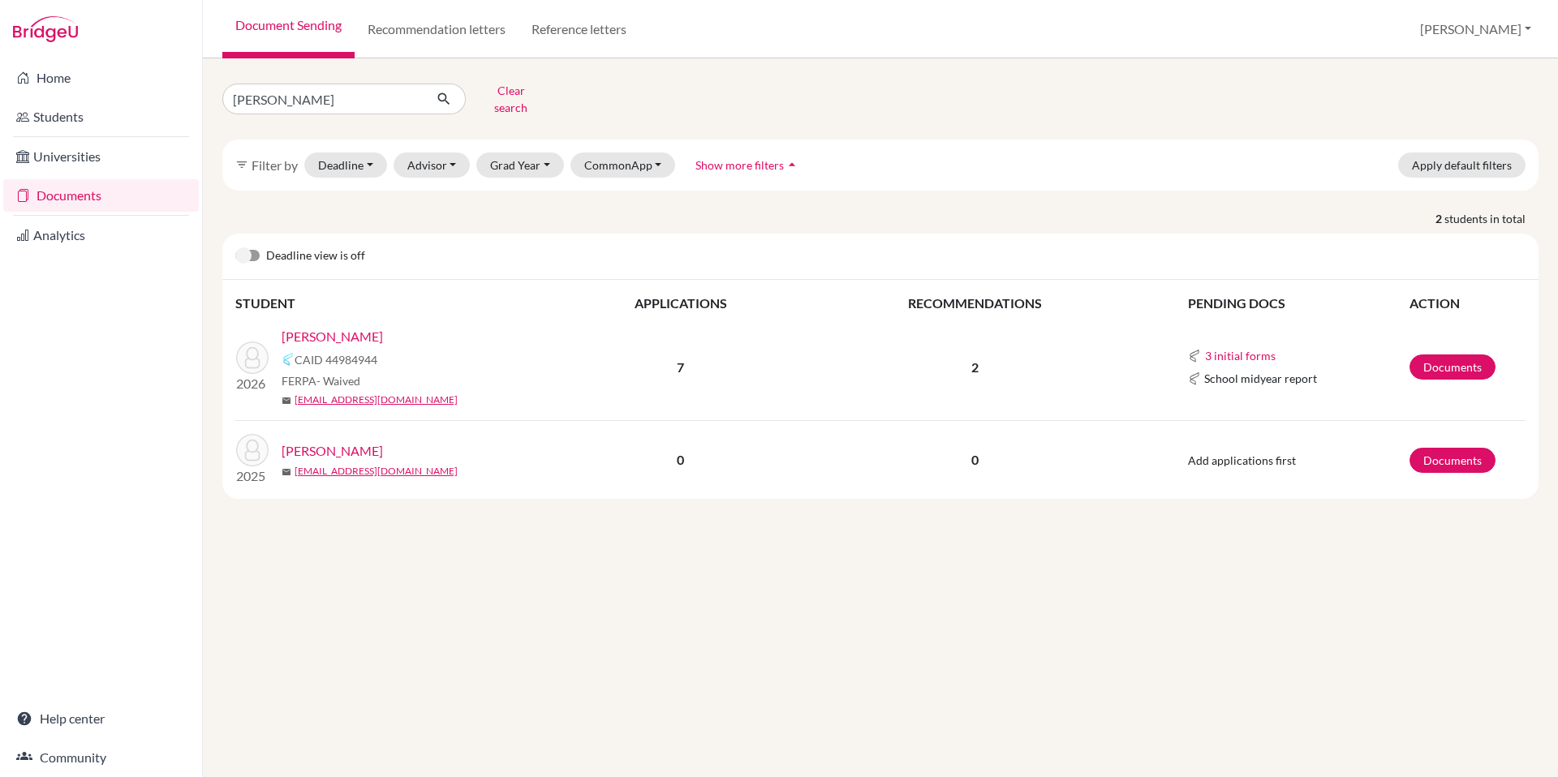
click at [325, 327] on link "[PERSON_NAME]" at bounding box center [332, 336] width 101 height 19
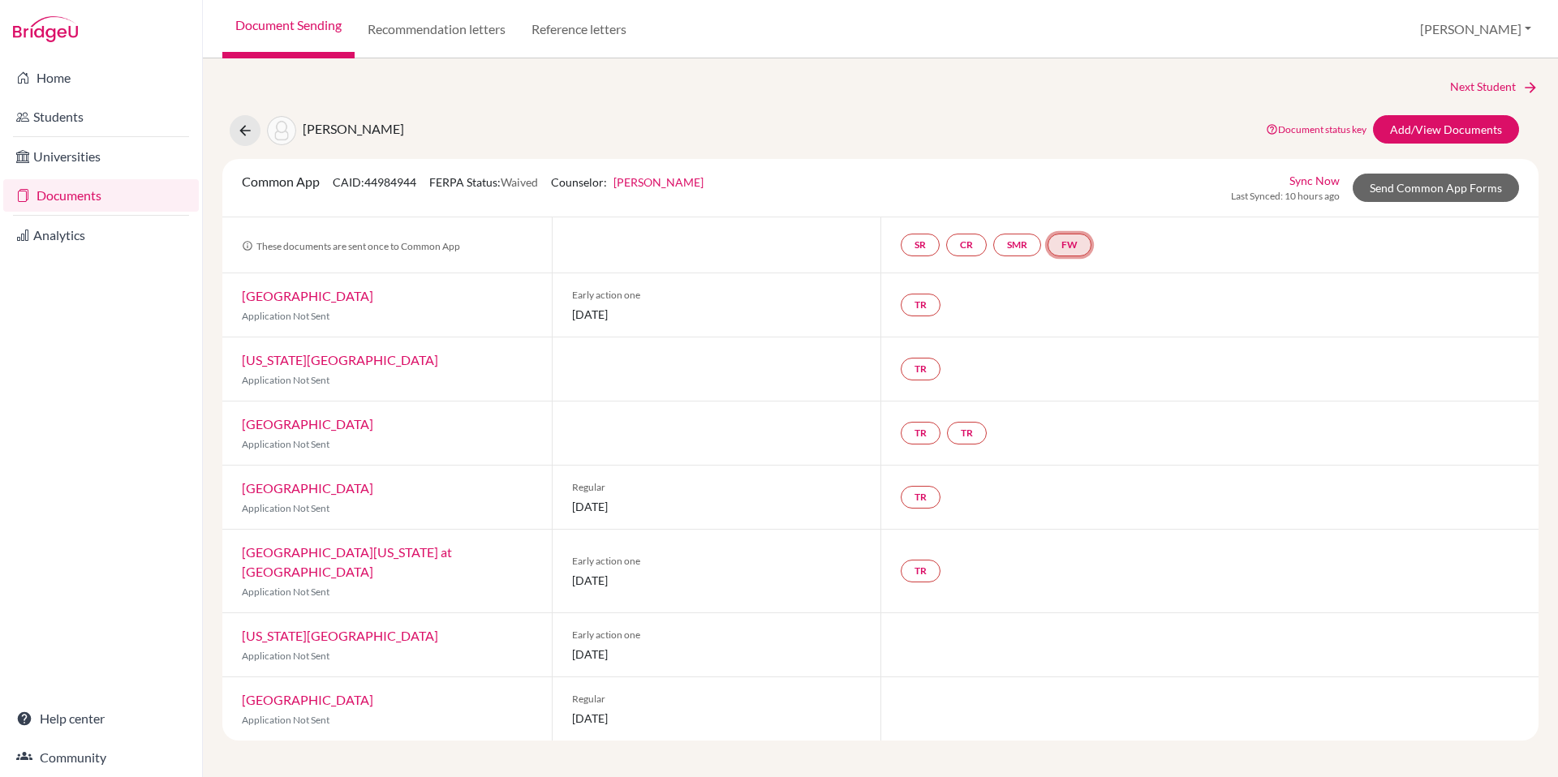
click at [1089, 245] on link "FW" at bounding box center [1070, 245] width 44 height 23
click at [1209, 253] on div "SR CR SMR FW Fee waiver Fee waiver Incomplete" at bounding box center [1210, 244] width 658 height 55
click at [1521, 32] on button "[PERSON_NAME]" at bounding box center [1476, 29] width 126 height 31
click at [1338, 78] on div "Next Student" at bounding box center [880, 87] width 1316 height 18
click at [58, 112] on link "Students" at bounding box center [101, 117] width 196 height 32
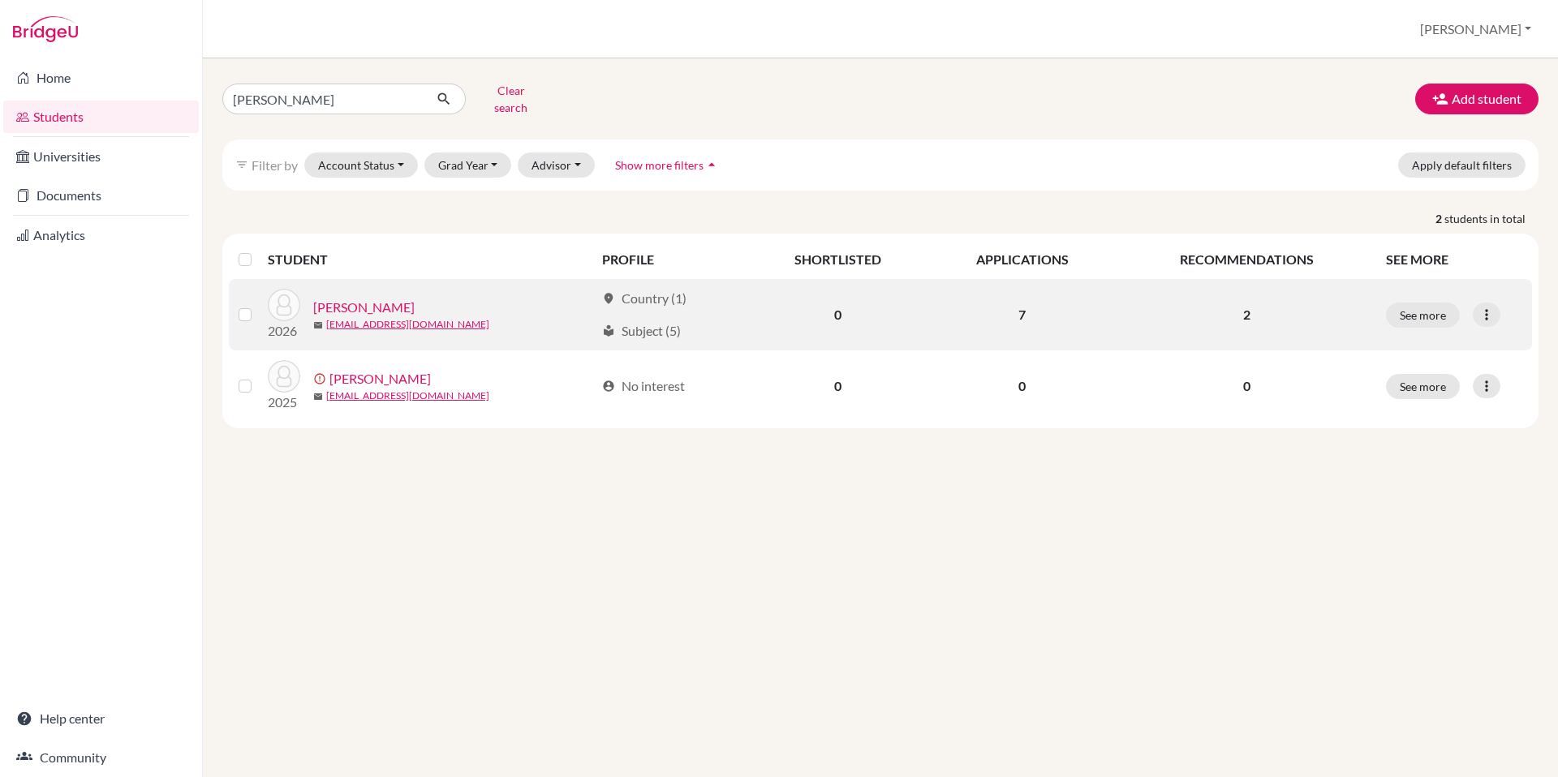
click at [385, 298] on link "[PERSON_NAME]" at bounding box center [363, 307] width 101 height 19
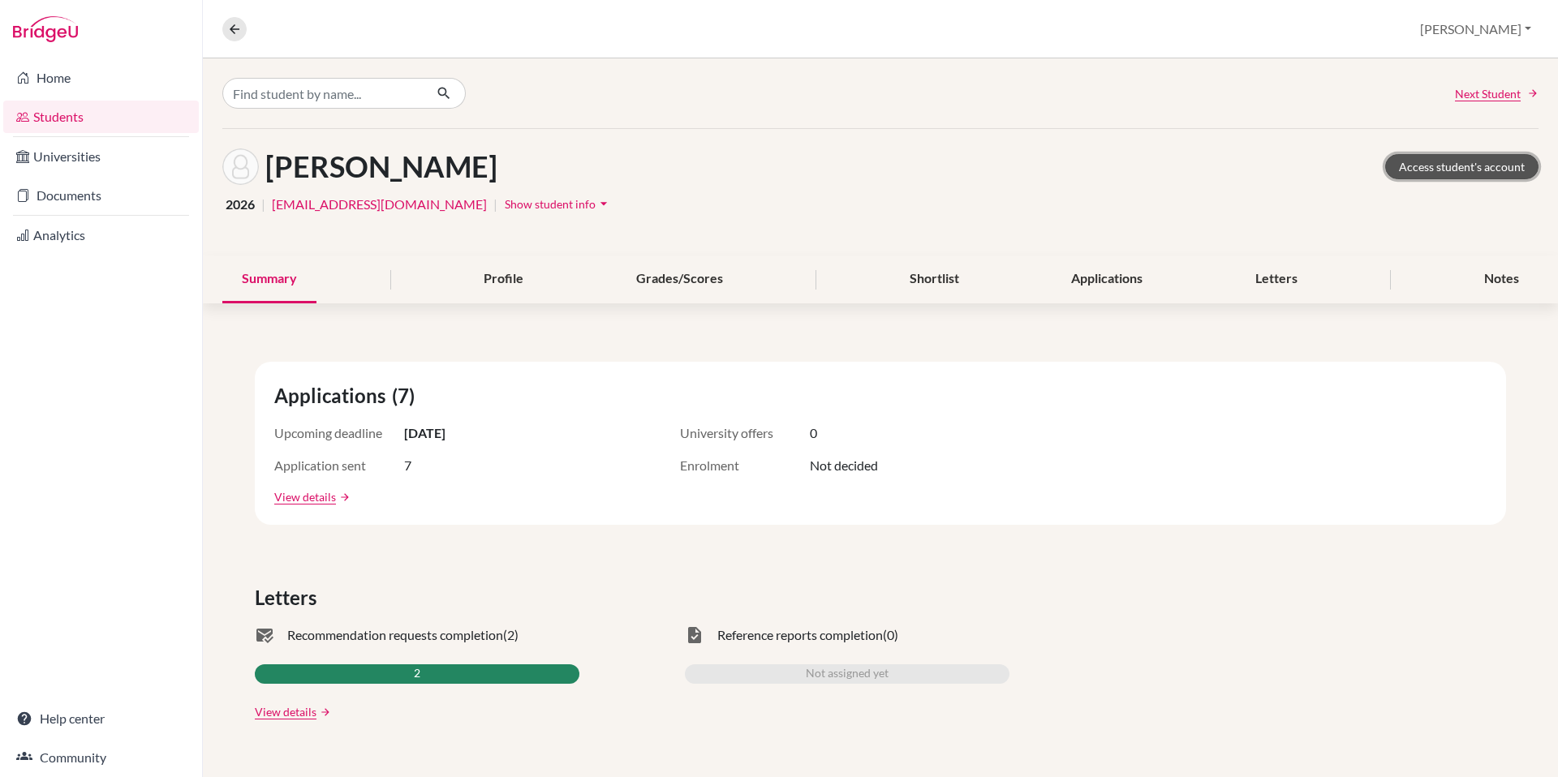
click at [1466, 170] on link "Access student's account" at bounding box center [1461, 166] width 153 height 25
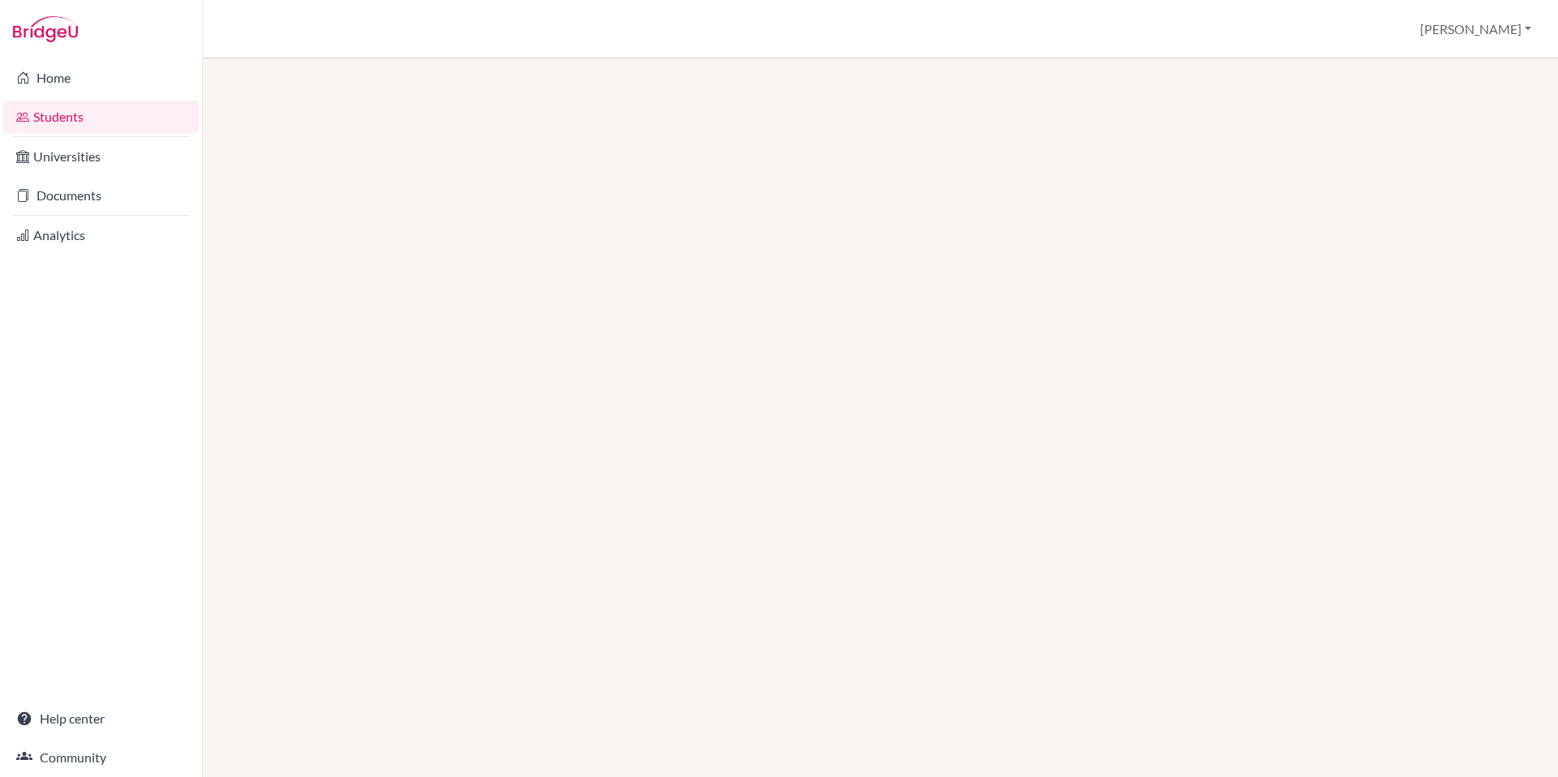
click at [58, 118] on link "Students" at bounding box center [101, 117] width 196 height 32
